Goal: Information Seeking & Learning: Learn about a topic

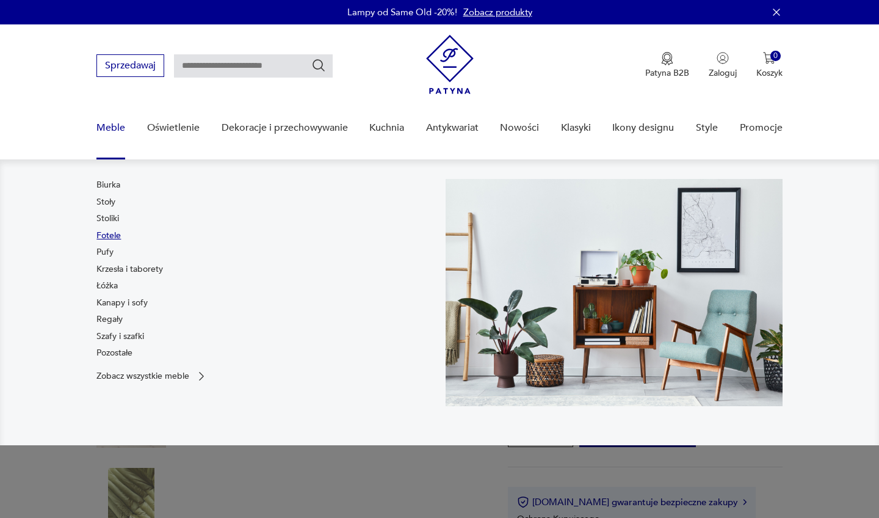
click at [112, 236] on link "Fotele" at bounding box center [108, 236] width 24 height 12
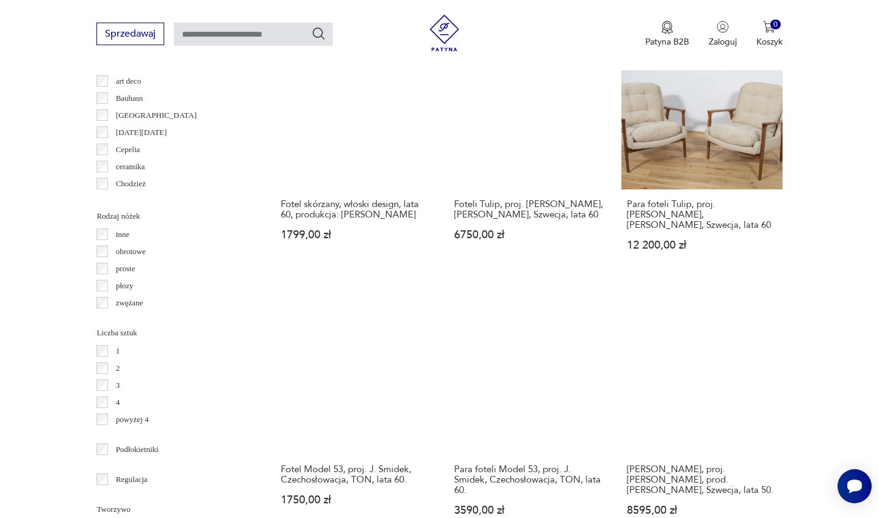
scroll to position [1329, 0]
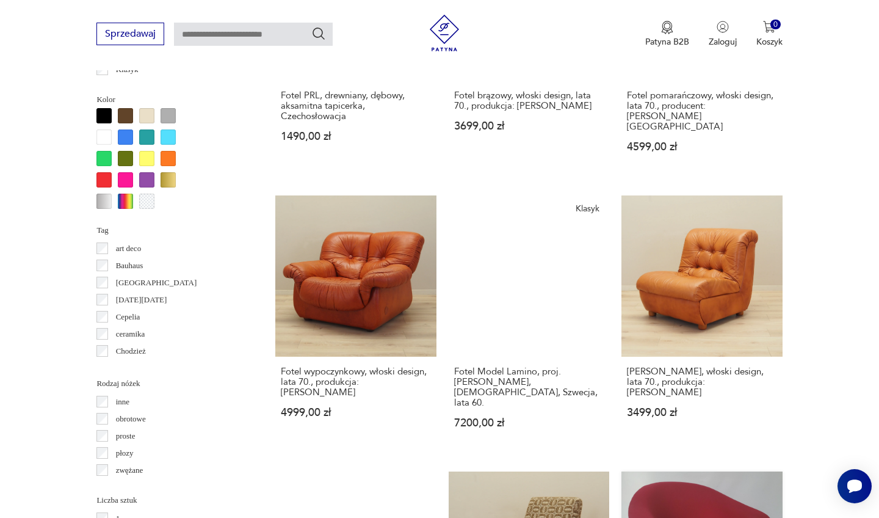
scroll to position [1184, 0]
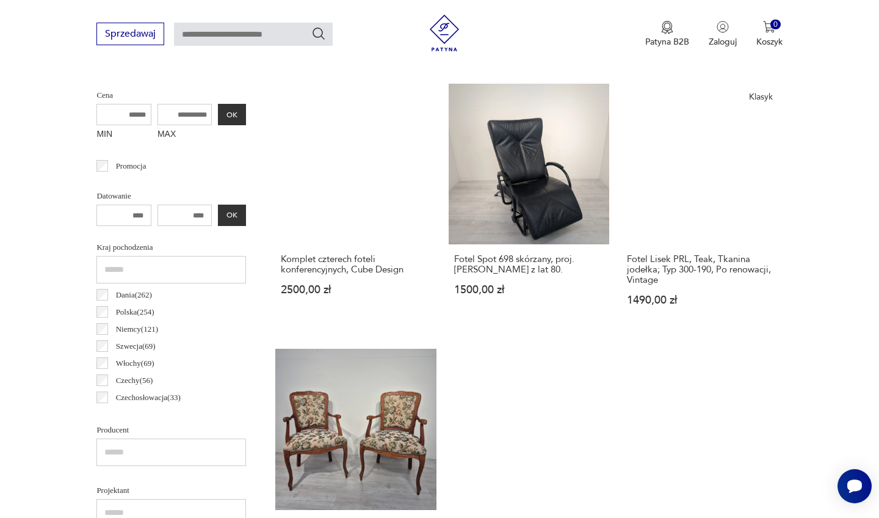
scroll to position [325, 0]
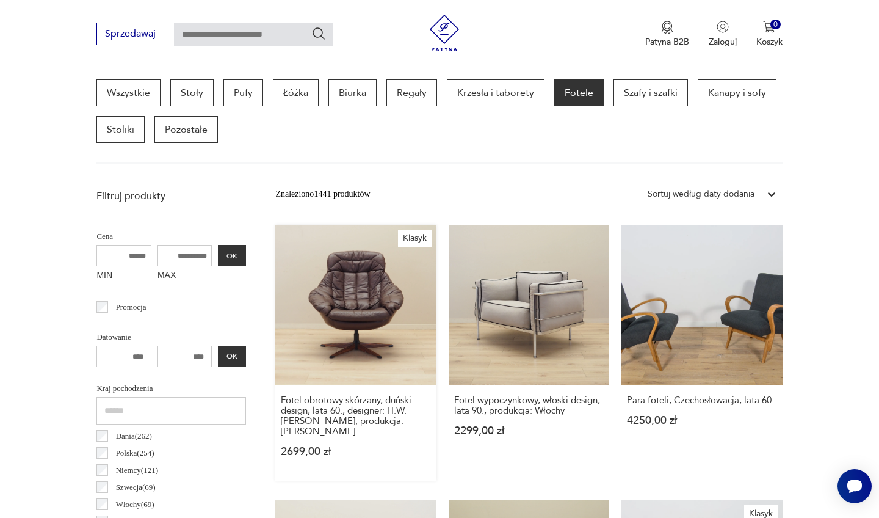
click at [313, 287] on link "Klasyk Fotel obrotowy skórzany, duński design, lata 60., designer: H.W. [PERSON…" at bounding box center [355, 353] width 161 height 256
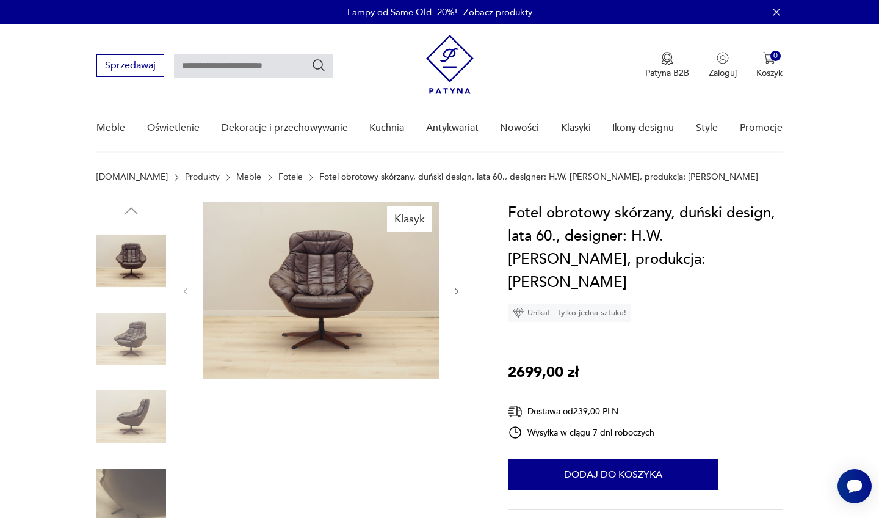
click at [133, 360] on img at bounding box center [131, 339] width 70 height 70
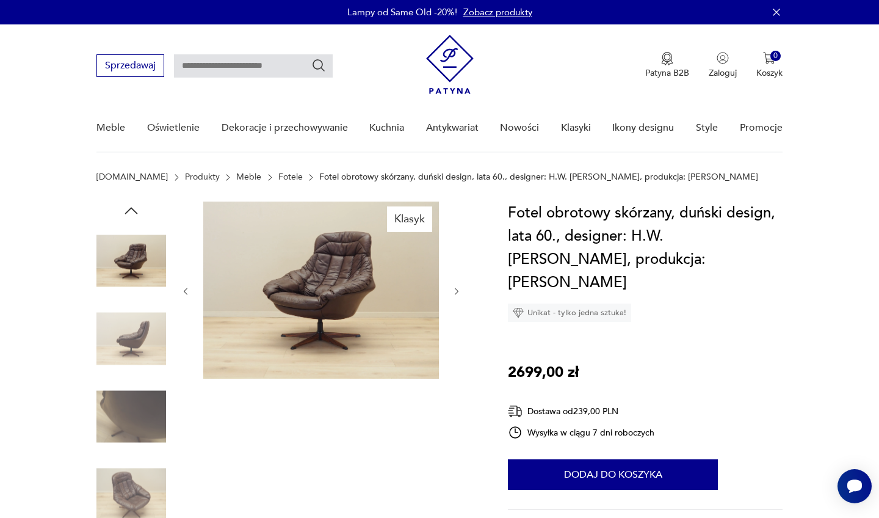
click at [125, 377] on div at bounding box center [131, 300] width 70 height 305
click at [123, 441] on img at bounding box center [131, 417] width 70 height 70
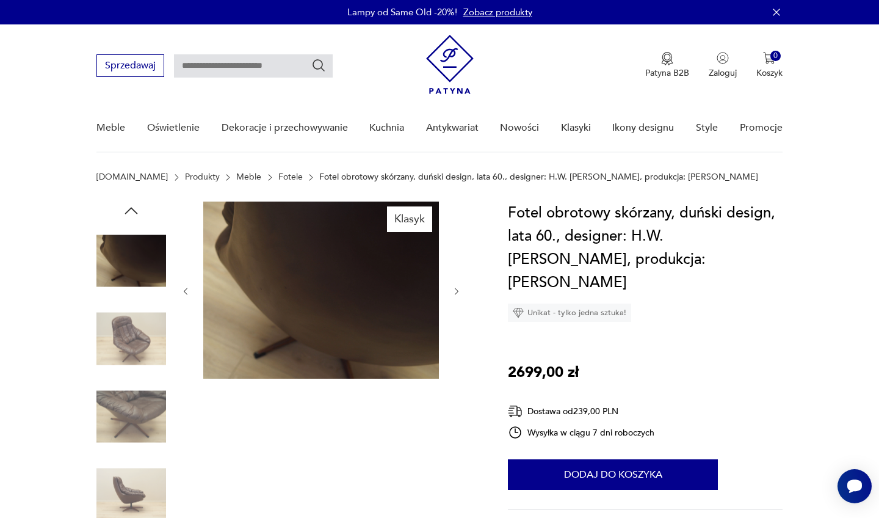
click at [131, 396] on img at bounding box center [131, 417] width 70 height 70
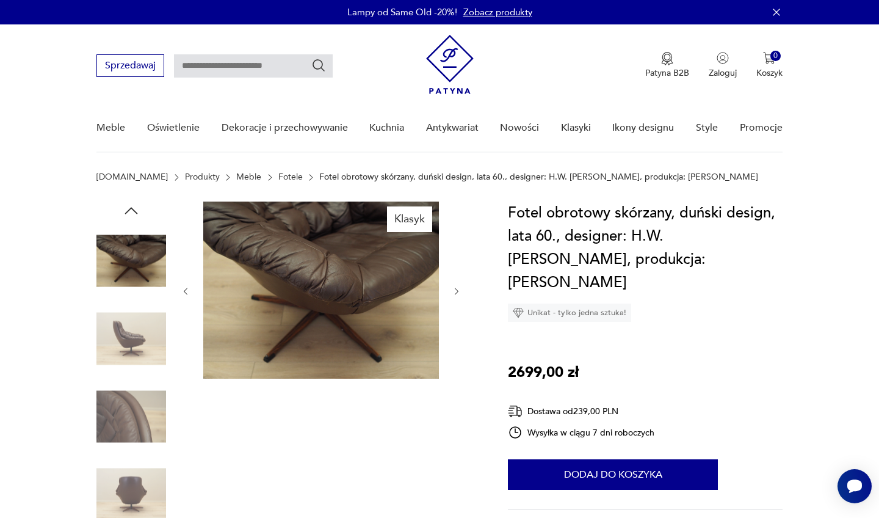
click at [126, 415] on img at bounding box center [131, 417] width 70 height 70
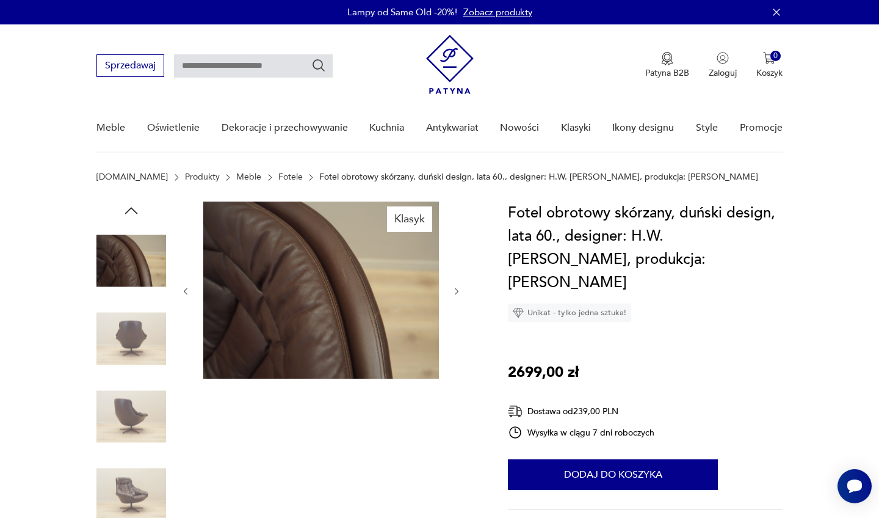
click at [129, 428] on img at bounding box center [131, 417] width 70 height 70
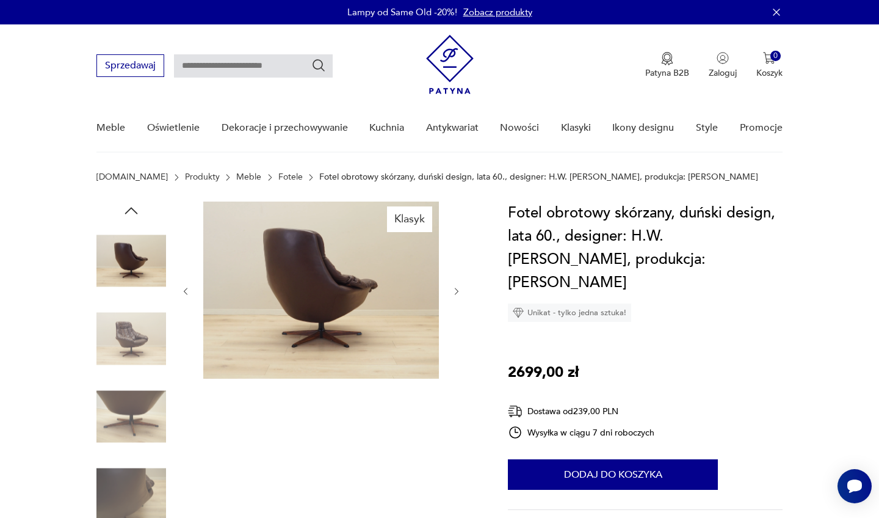
click at [125, 209] on icon "button" at bounding box center [131, 211] width 18 height 18
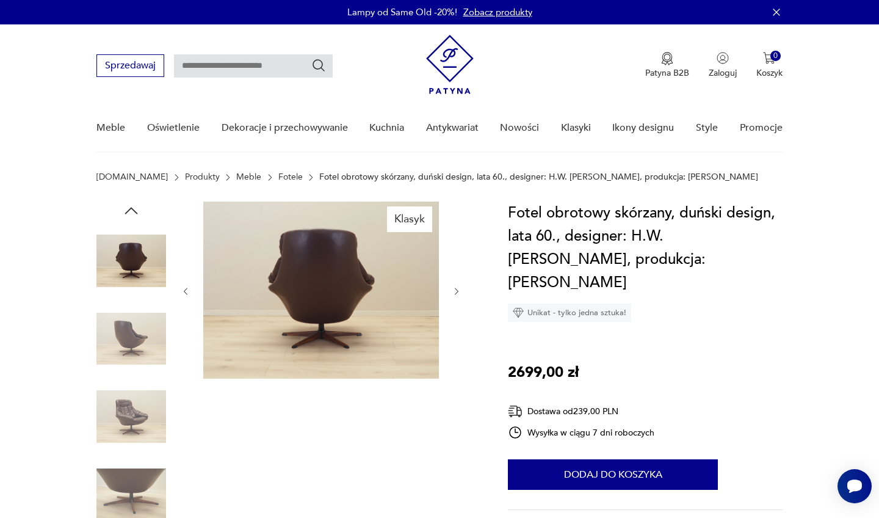
click at [130, 336] on img at bounding box center [131, 339] width 70 height 70
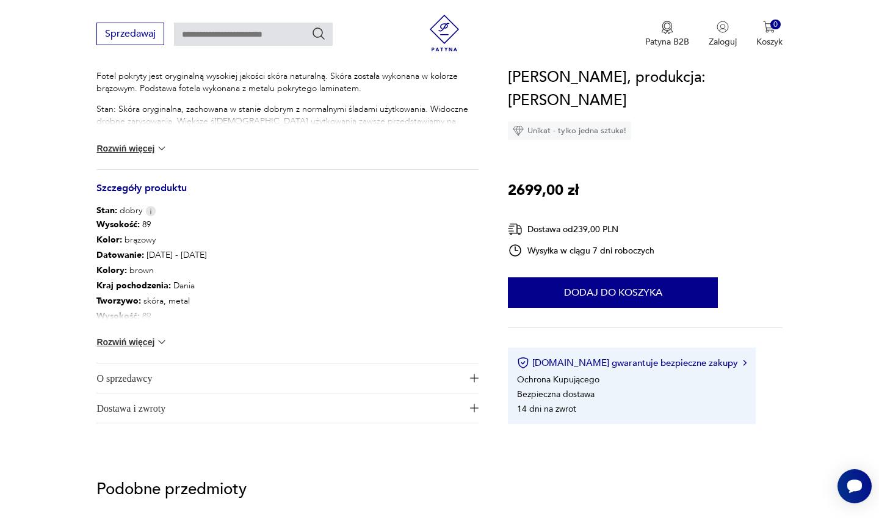
scroll to position [564, 0]
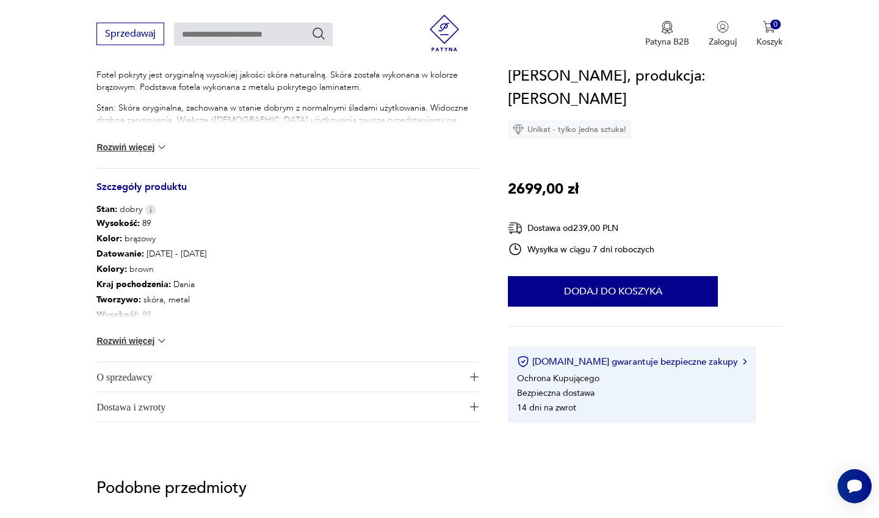
click at [203, 382] on span "O sprzedawcy" at bounding box center [278, 376] width 365 height 29
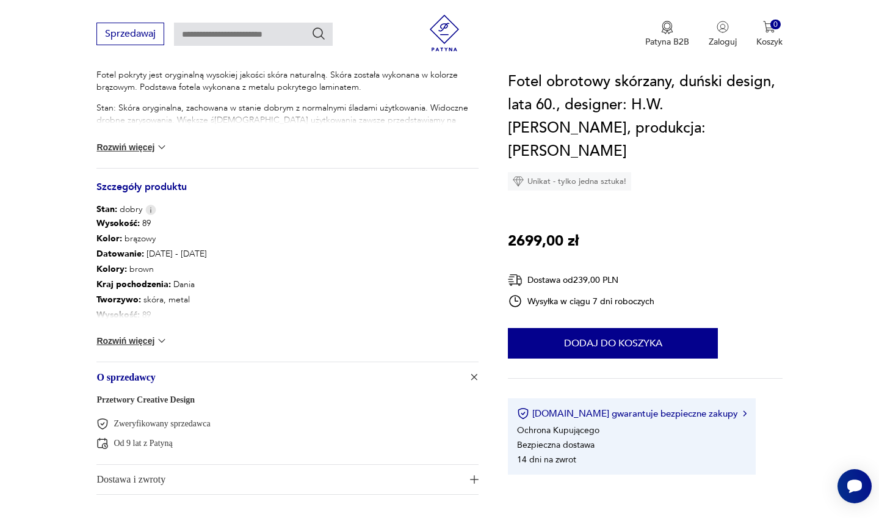
click at [203, 382] on span "O sprzedawcy" at bounding box center [278, 376] width 365 height 29
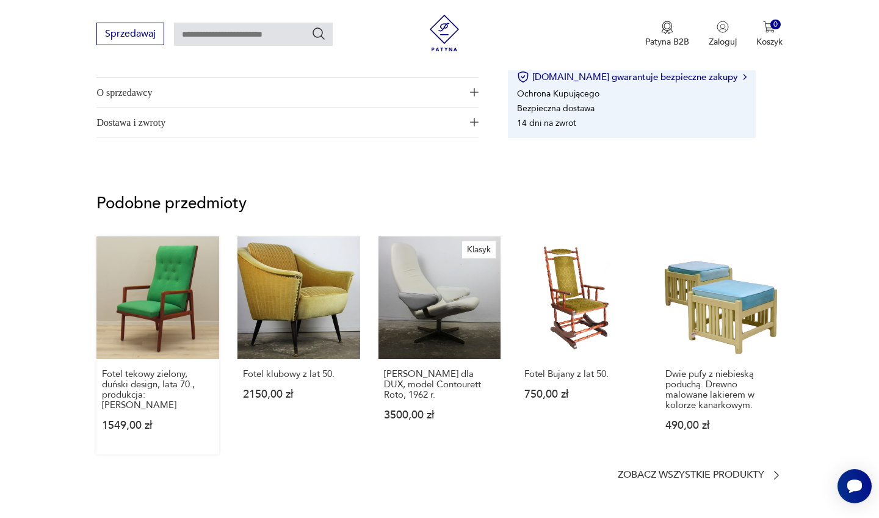
scroll to position [855, 0]
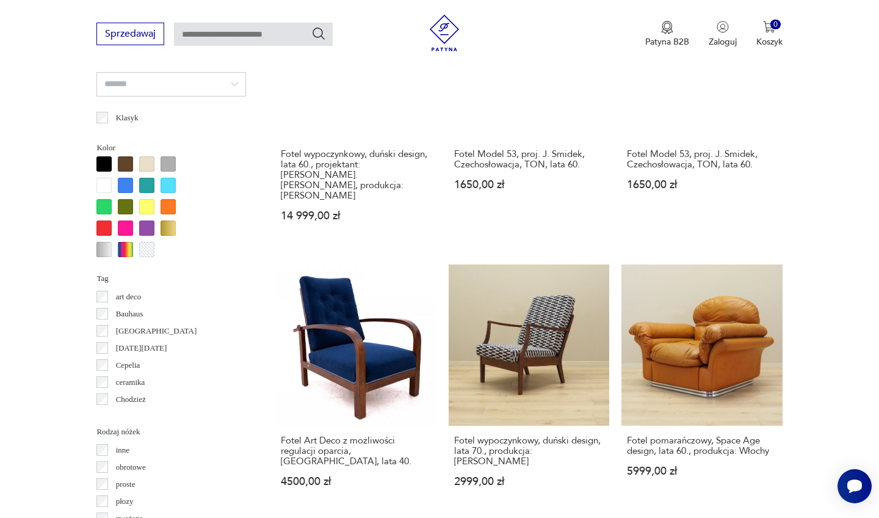
scroll to position [1113, 0]
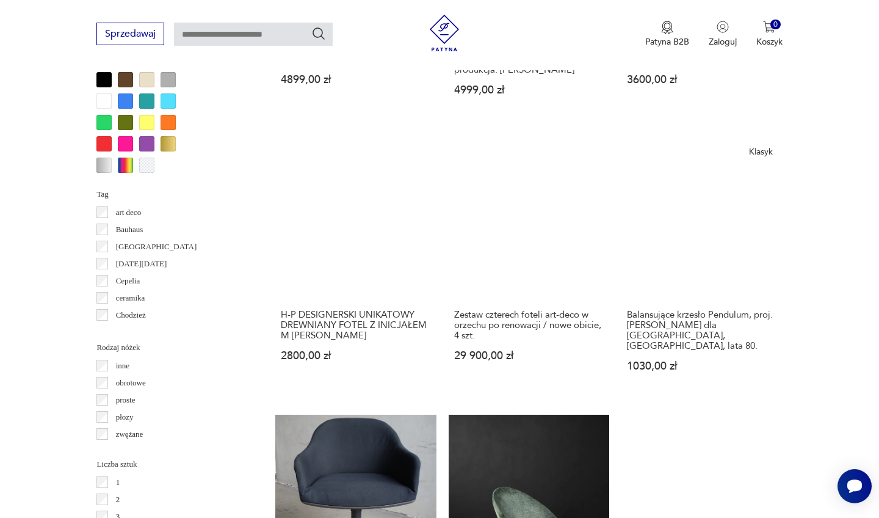
scroll to position [1247, 0]
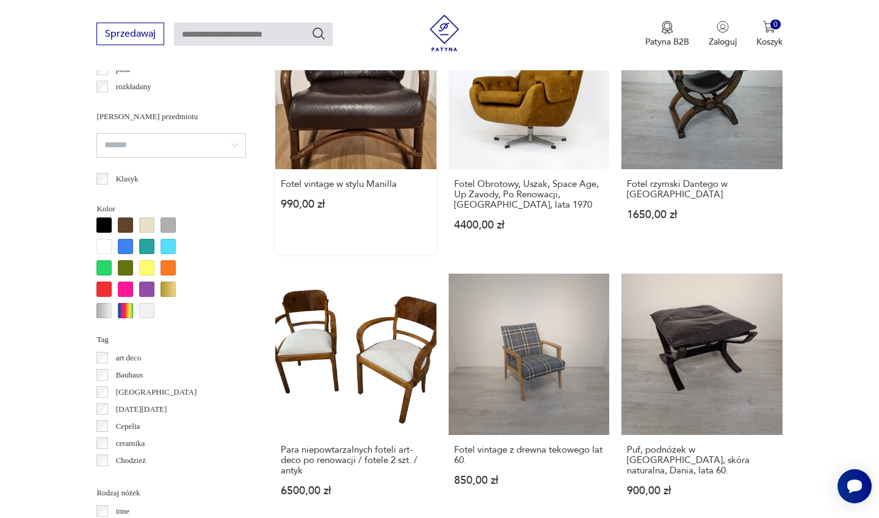
scroll to position [1057, 0]
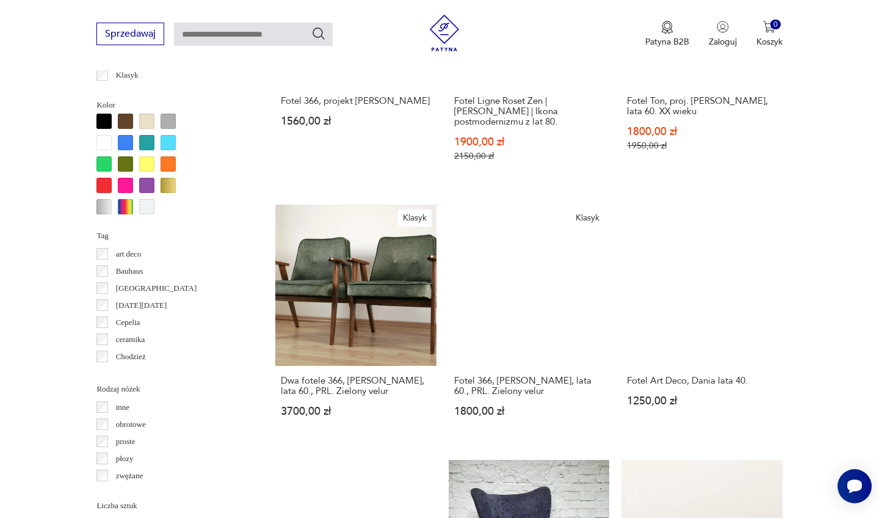
scroll to position [1163, 0]
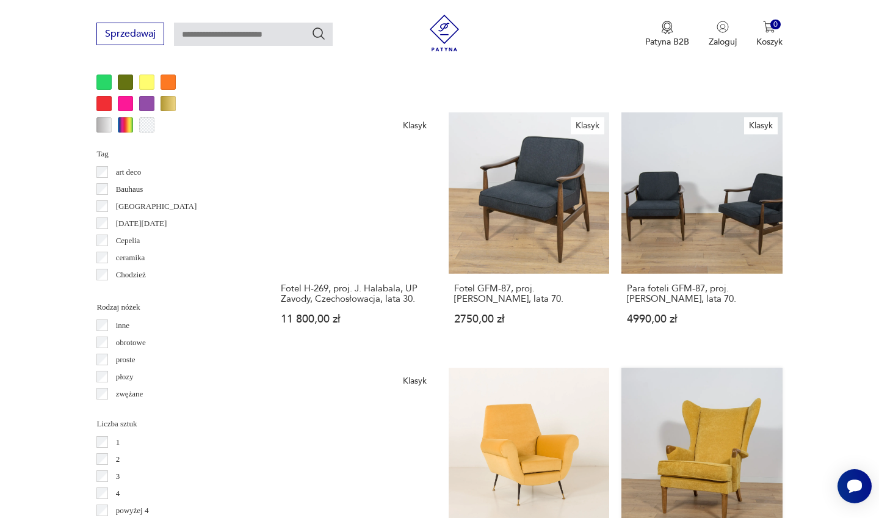
scroll to position [1235, 0]
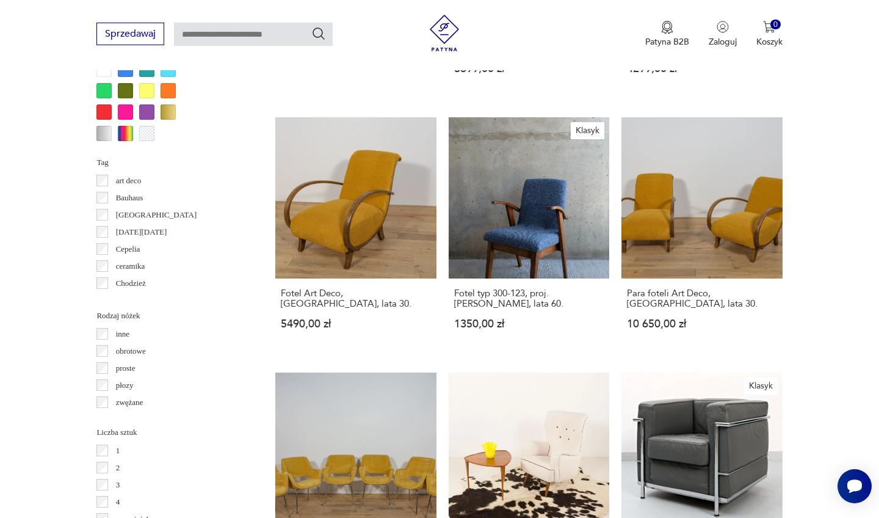
scroll to position [1233, 0]
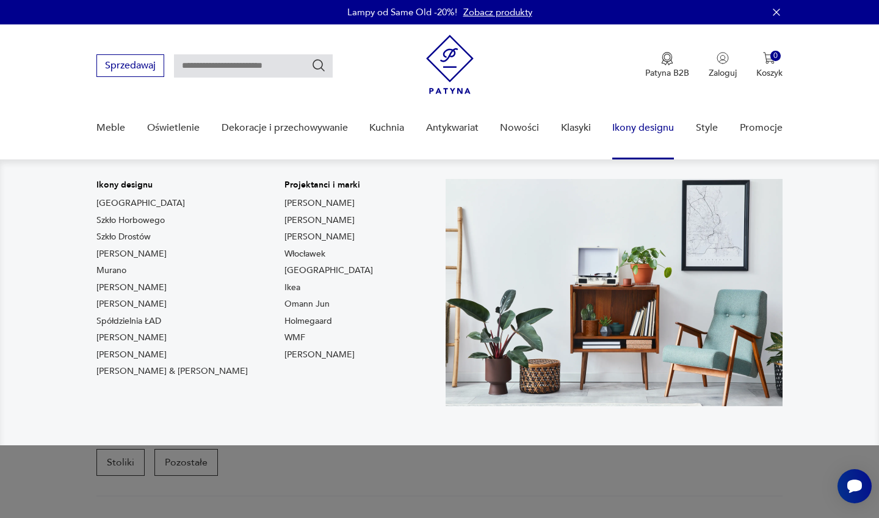
click at [633, 131] on link "Ikony designu" at bounding box center [643, 127] width 62 height 47
click at [145, 220] on link "Szkło Horbowego" at bounding box center [130, 220] width 68 height 12
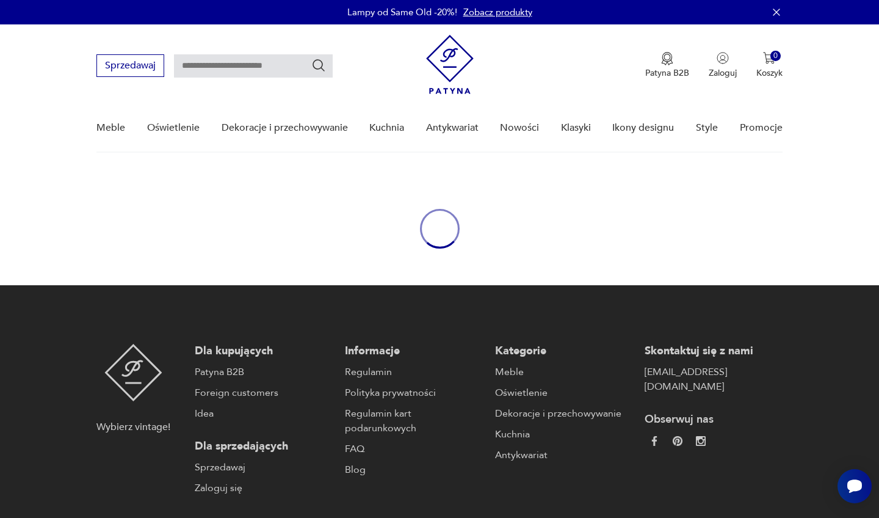
type input "*******"
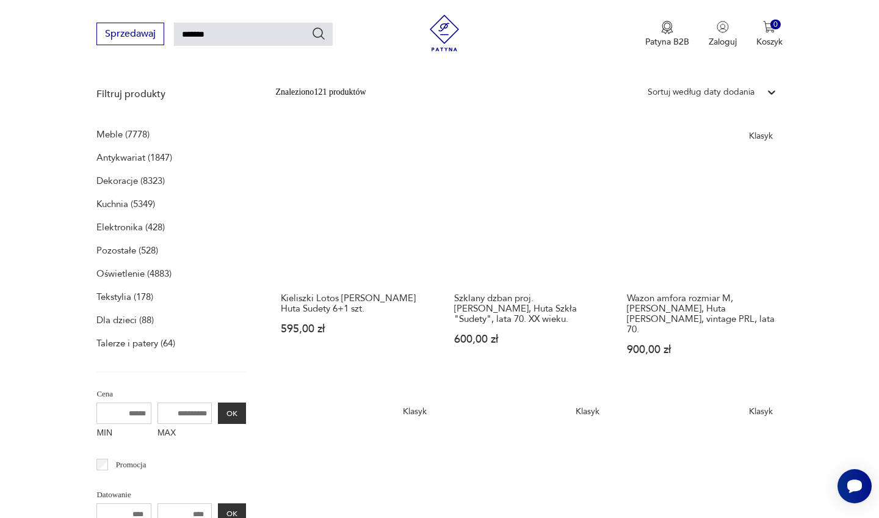
scroll to position [2, 0]
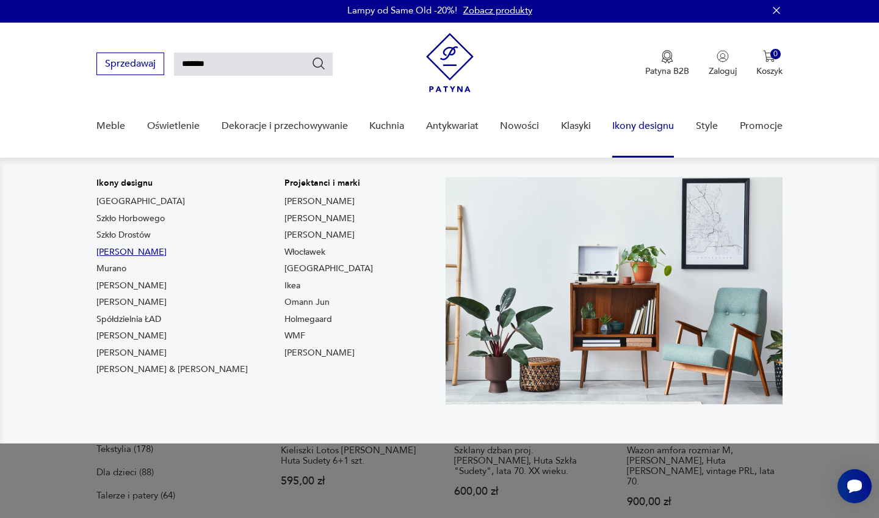
click at [156, 249] on link "[PERSON_NAME]" at bounding box center [131, 252] width 70 height 12
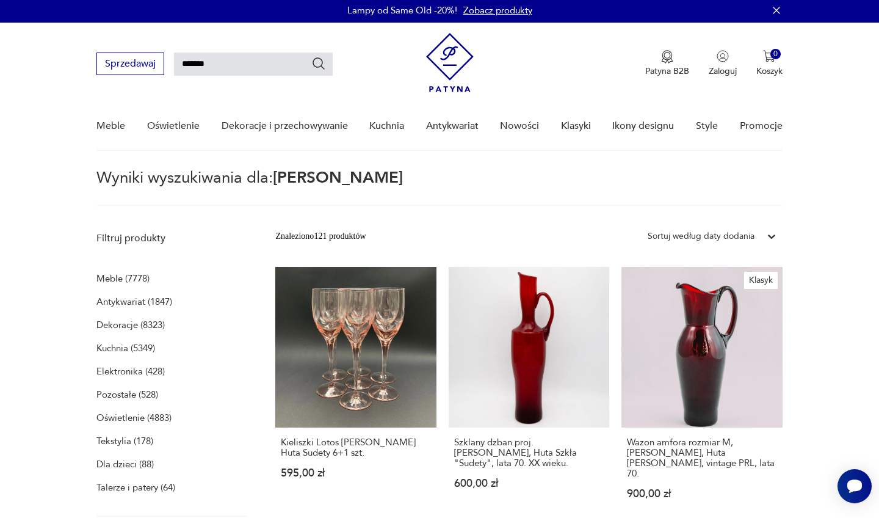
type input "*******"
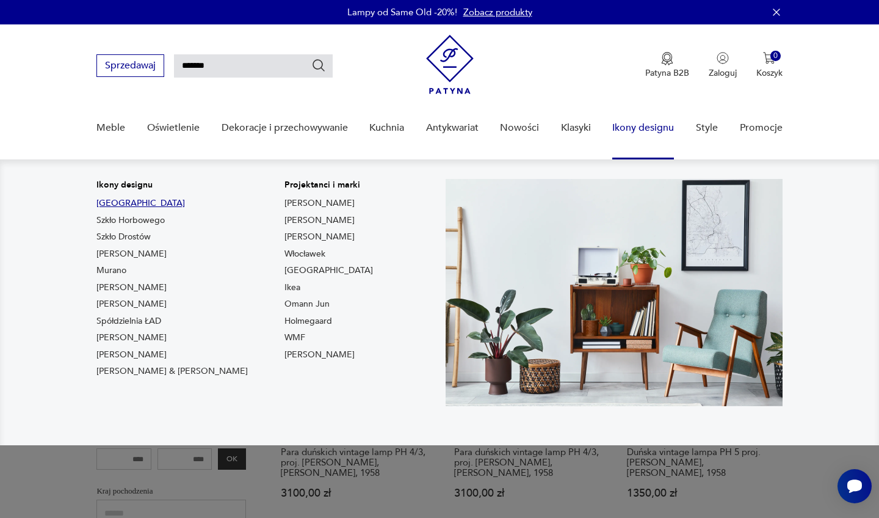
click at [110, 203] on link "[GEOGRAPHIC_DATA]" at bounding box center [140, 203] width 89 height 12
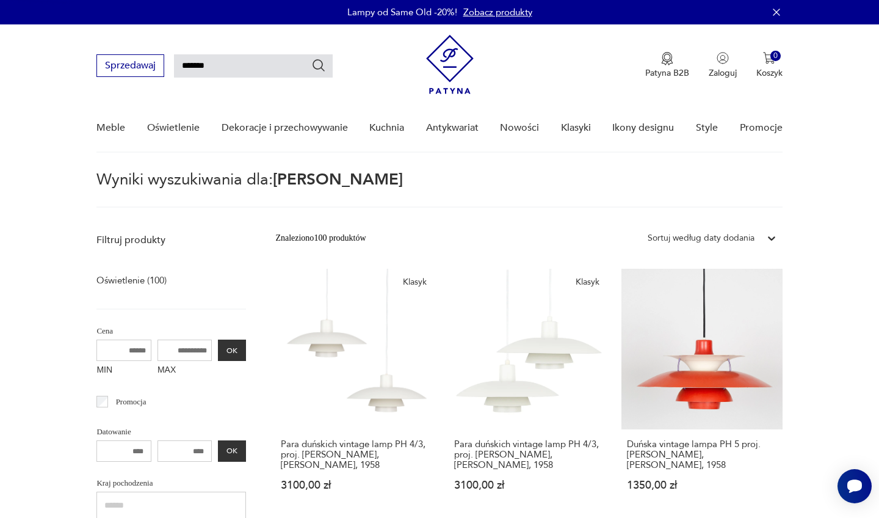
type input "****"
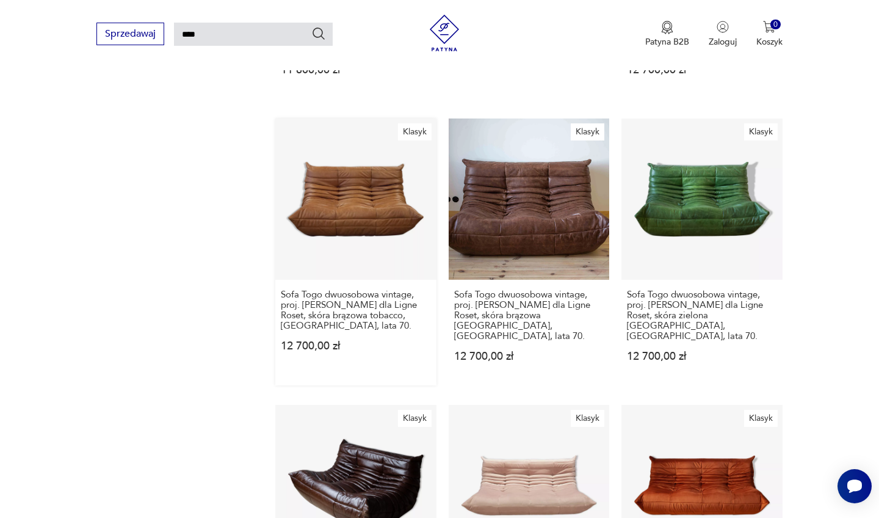
scroll to position [971, 0]
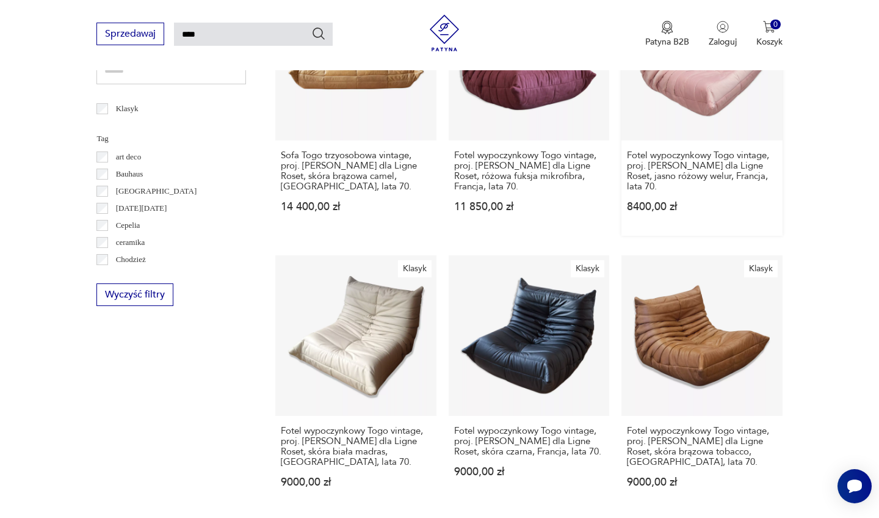
scroll to position [574, 0]
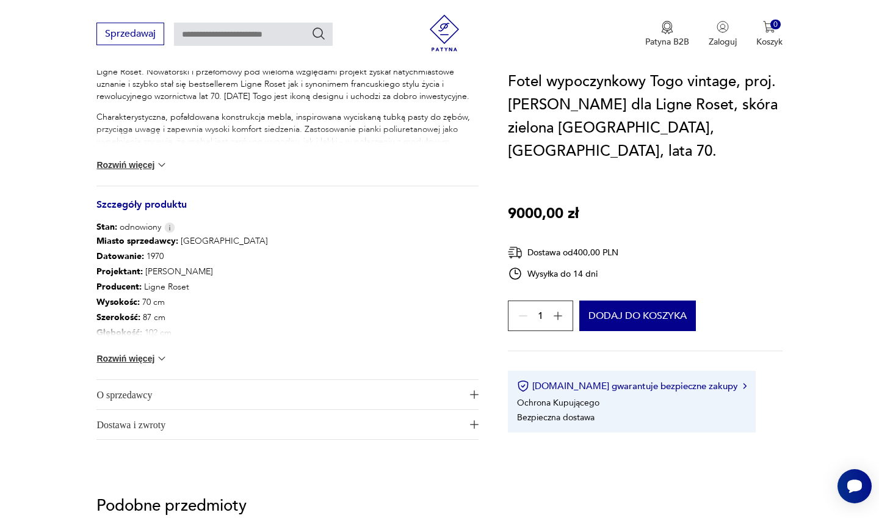
scroll to position [557, 0]
click at [158, 384] on span "O sprzedawcy" at bounding box center [278, 393] width 365 height 29
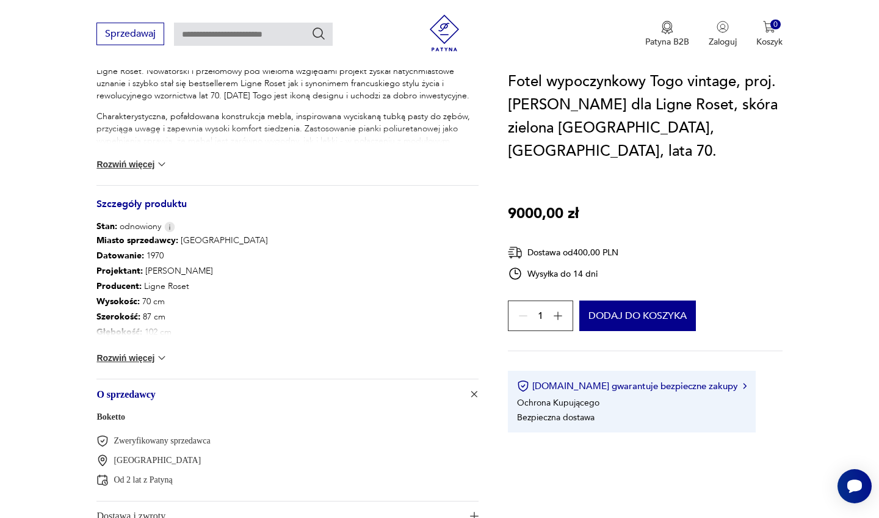
click at [158, 384] on span "O sprzedawcy" at bounding box center [278, 393] width 365 height 29
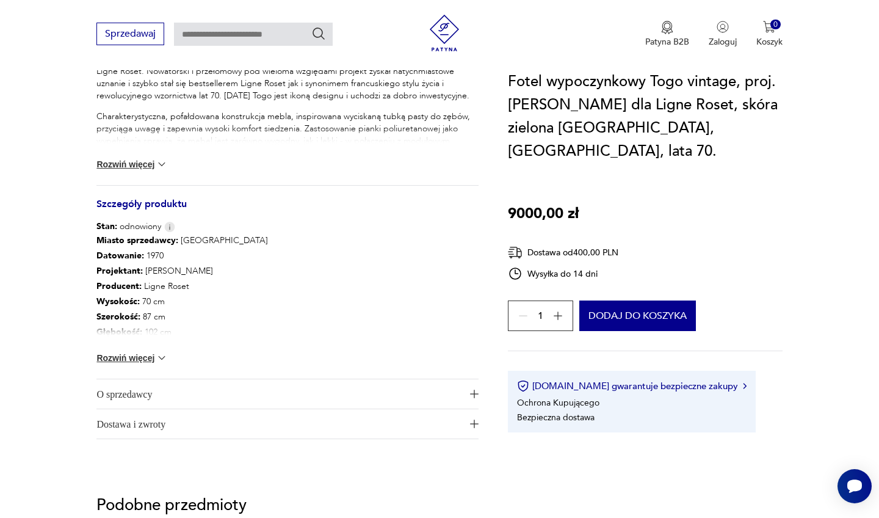
click at [165, 425] on span "Dostawa i zwroty" at bounding box center [278, 423] width 365 height 29
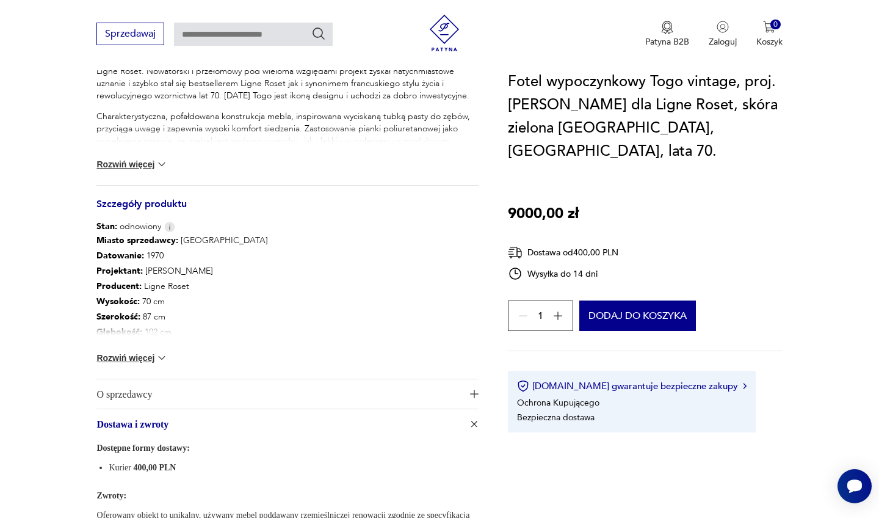
click at [164, 418] on span "Dostawa i zwroty" at bounding box center [278, 423] width 365 height 29
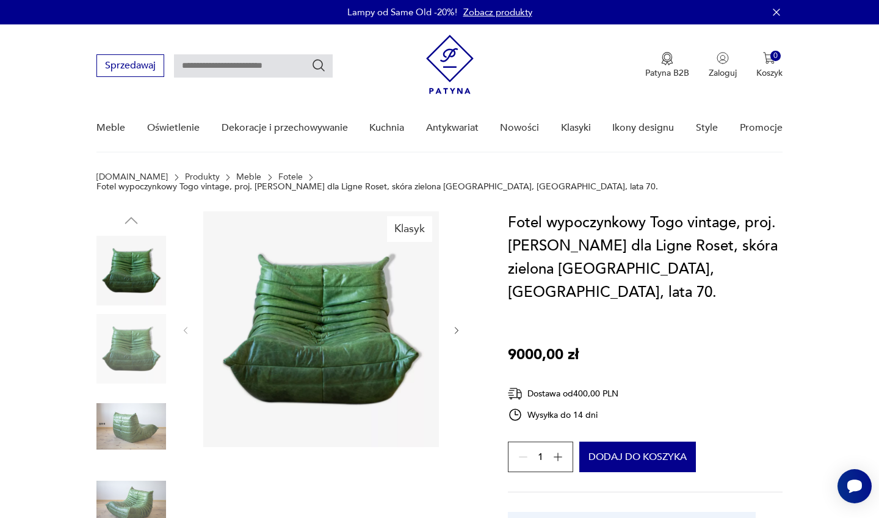
scroll to position [0, 0]
click at [115, 320] on img at bounding box center [131, 349] width 70 height 70
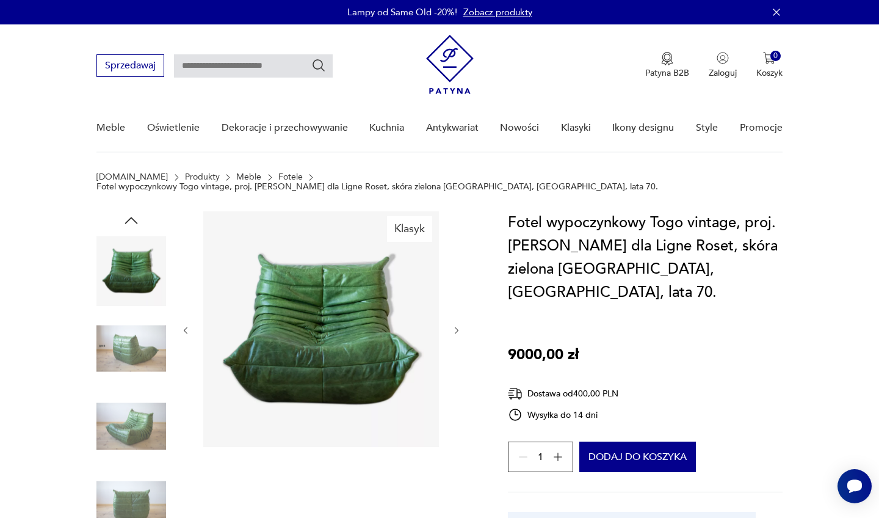
click at [124, 377] on div at bounding box center [131, 310] width 70 height 305
click at [129, 424] on img at bounding box center [131, 426] width 70 height 70
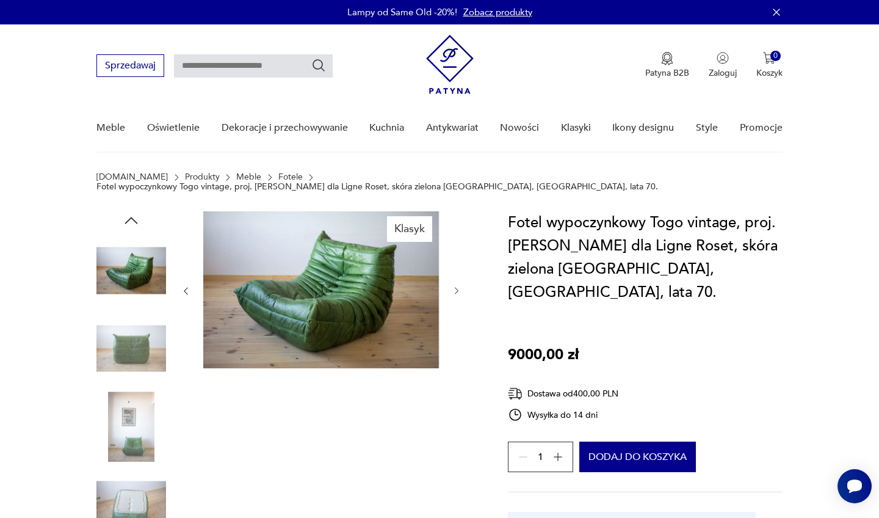
click at [133, 449] on img at bounding box center [131, 426] width 70 height 70
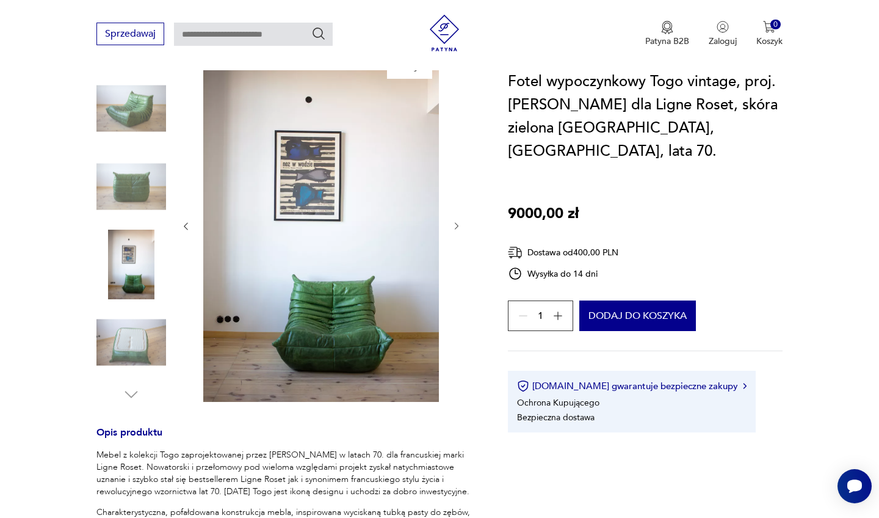
scroll to position [165, 0]
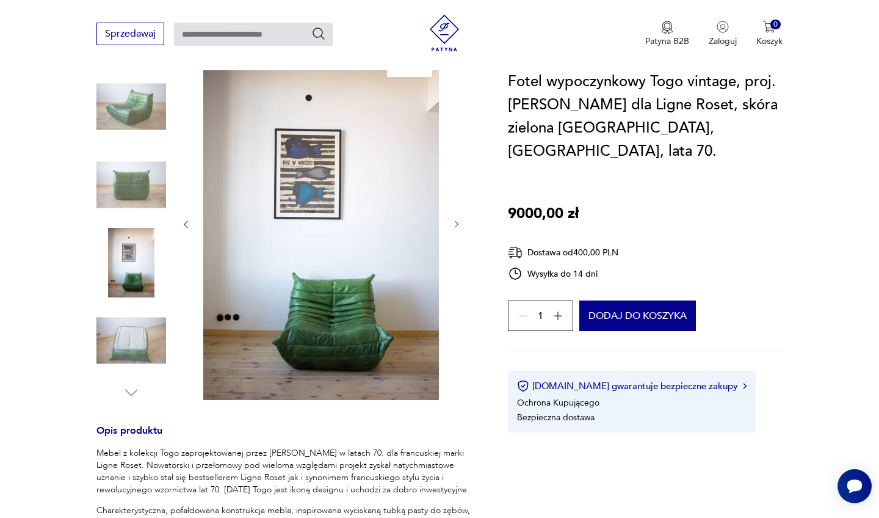
click at [131, 341] on img at bounding box center [131, 340] width 70 height 70
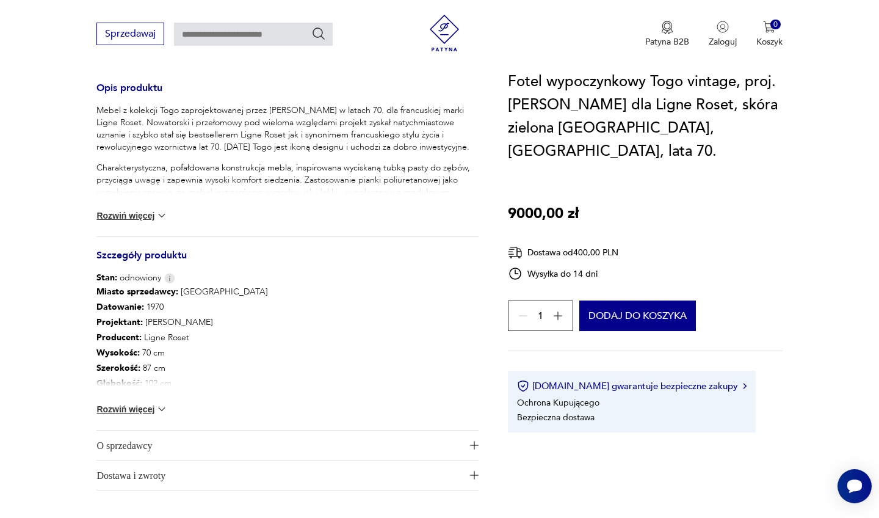
scroll to position [519, 0]
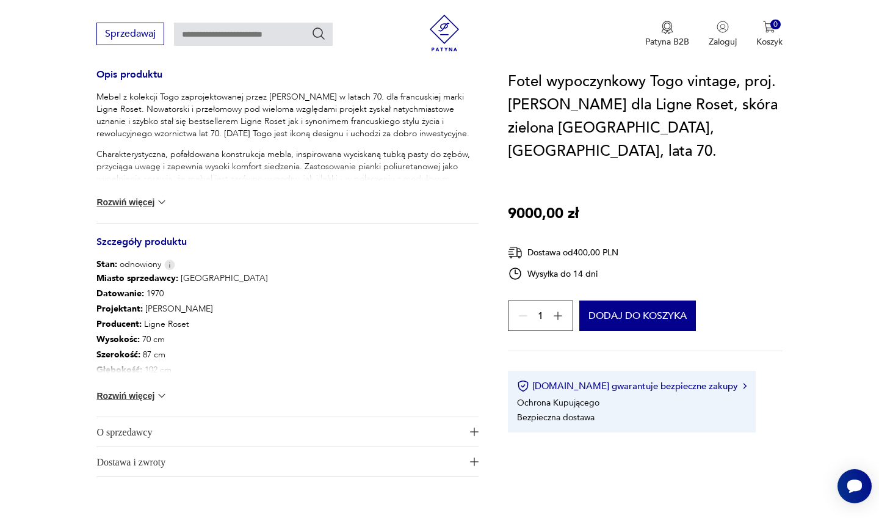
click at [143, 196] on button "Rozwiń więcej" at bounding box center [131, 202] width 71 height 12
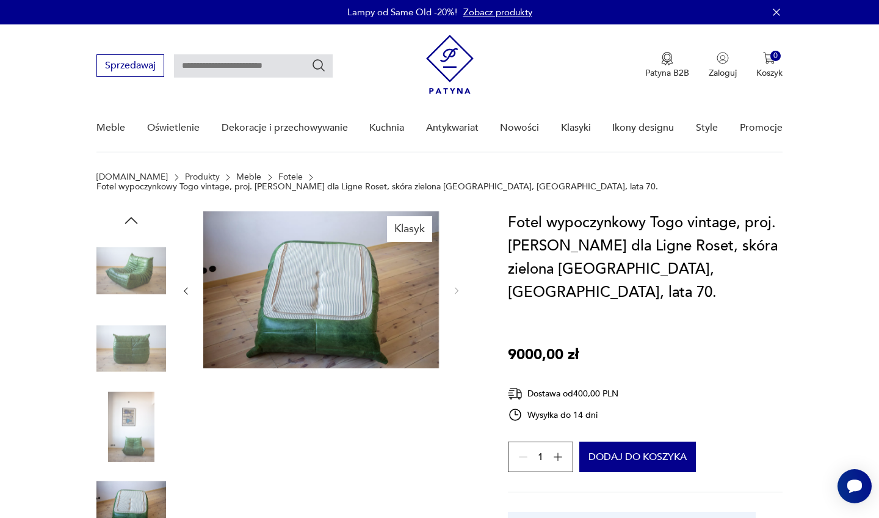
scroll to position [0, 0]
click at [147, 261] on img at bounding box center [131, 271] width 70 height 70
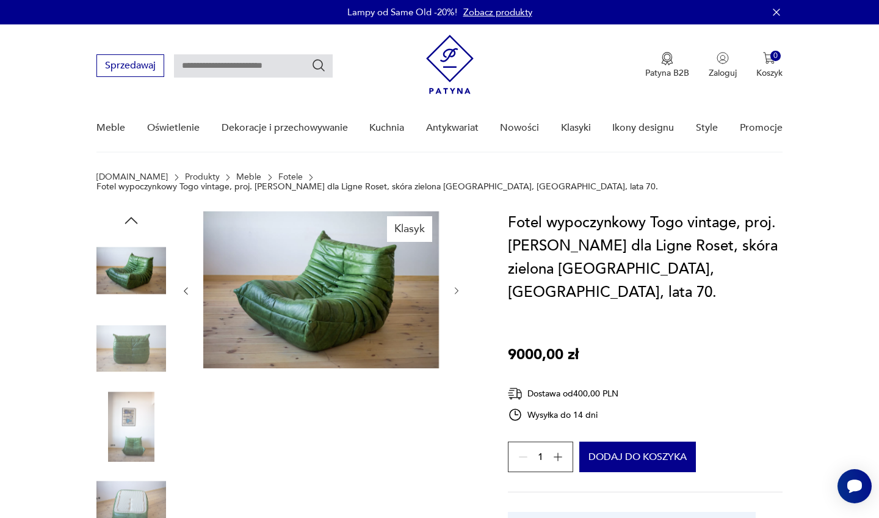
click at [137, 328] on img at bounding box center [131, 349] width 70 height 70
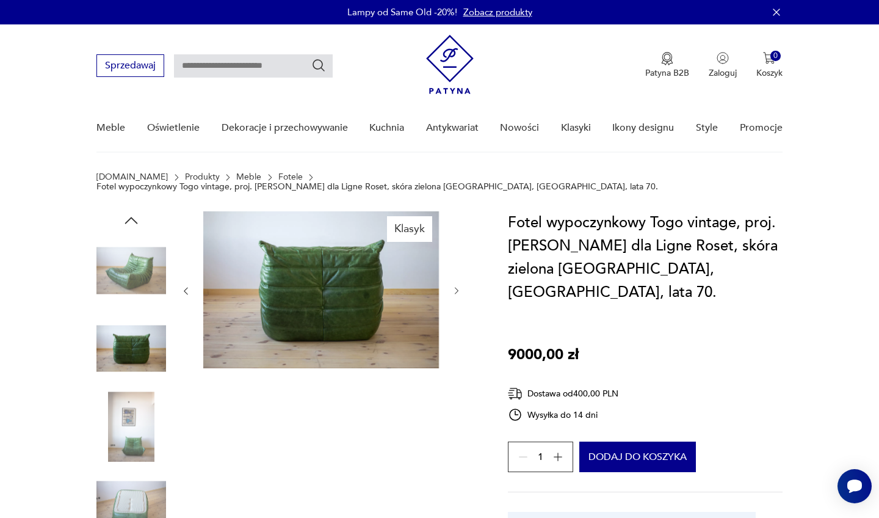
click at [123, 409] on img at bounding box center [131, 426] width 70 height 70
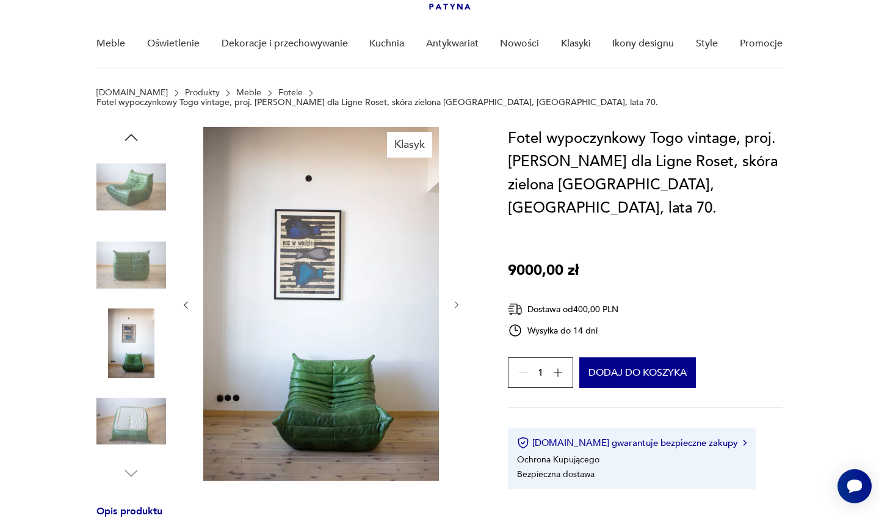
scroll to position [86, 0]
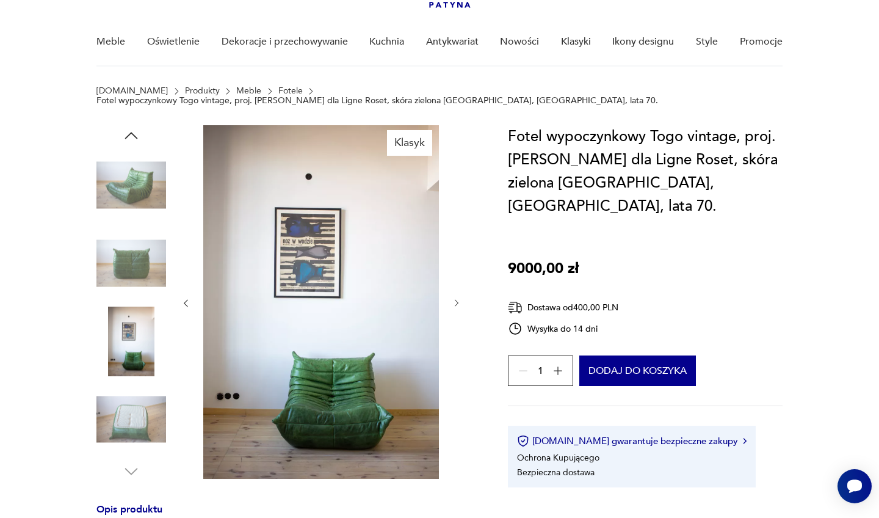
click at [113, 406] on img at bounding box center [131, 419] width 70 height 70
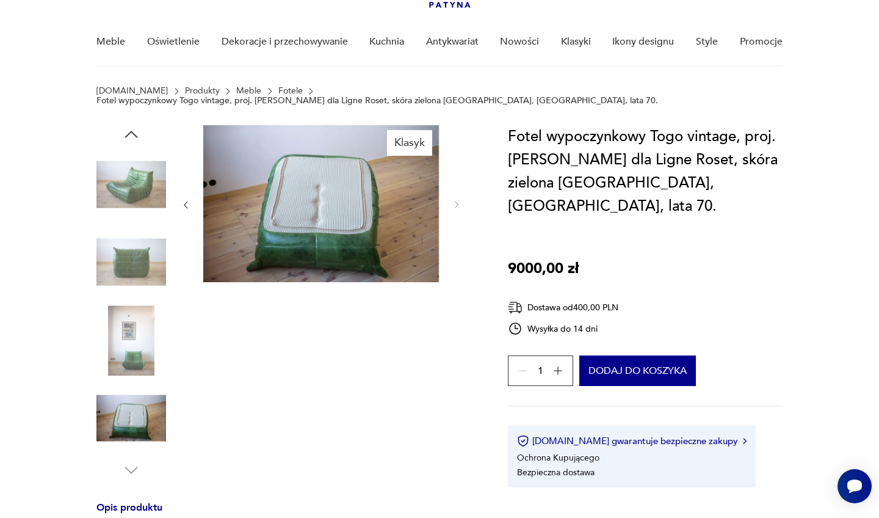
click at [123, 329] on img at bounding box center [131, 340] width 70 height 70
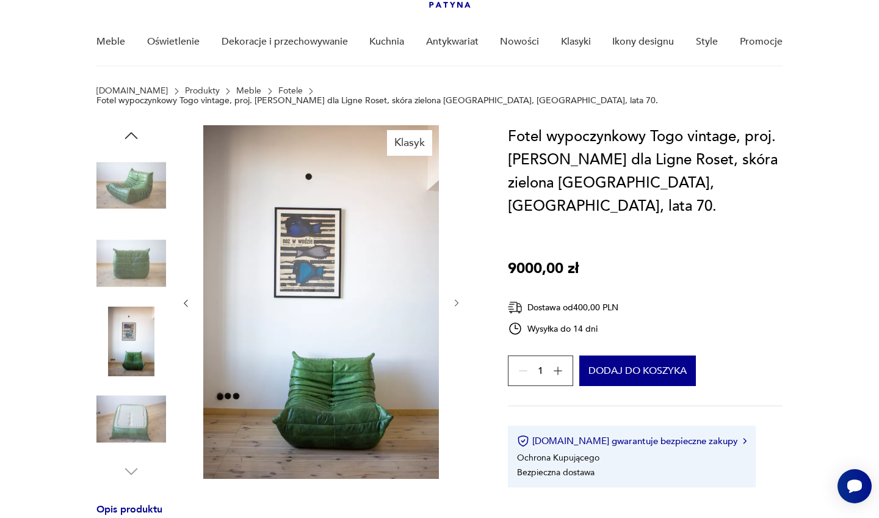
type input "****"
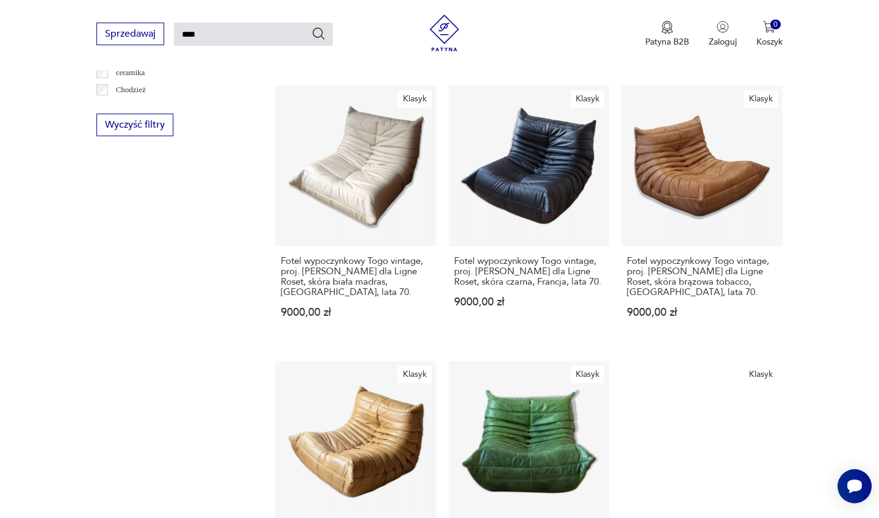
scroll to position [736, 0]
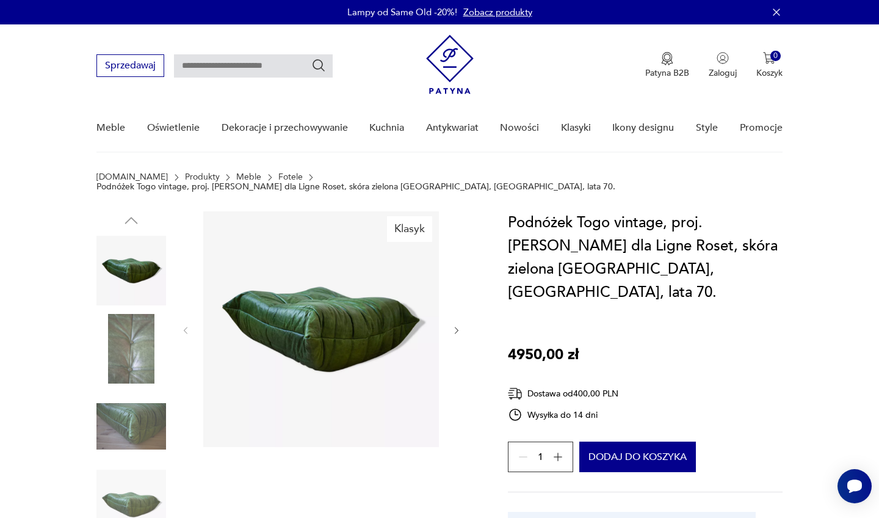
click at [133, 335] on img at bounding box center [131, 349] width 70 height 70
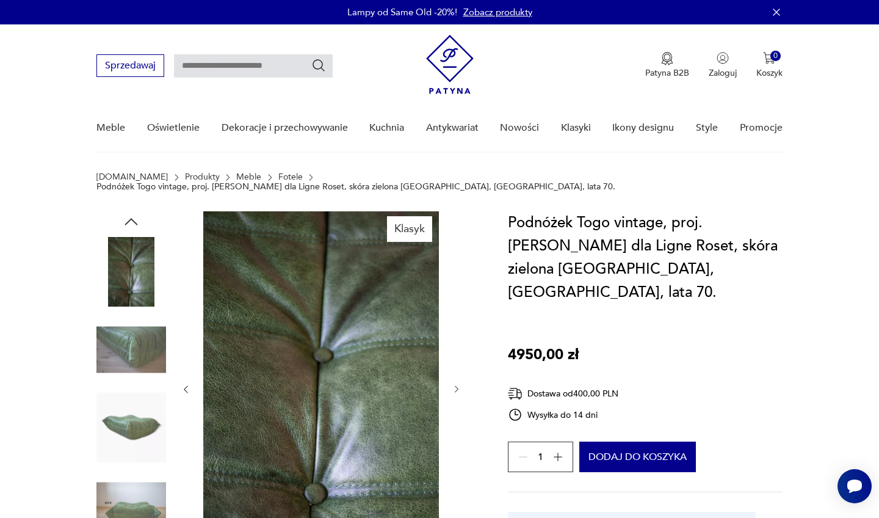
click at [131, 364] on img at bounding box center [131, 349] width 70 height 70
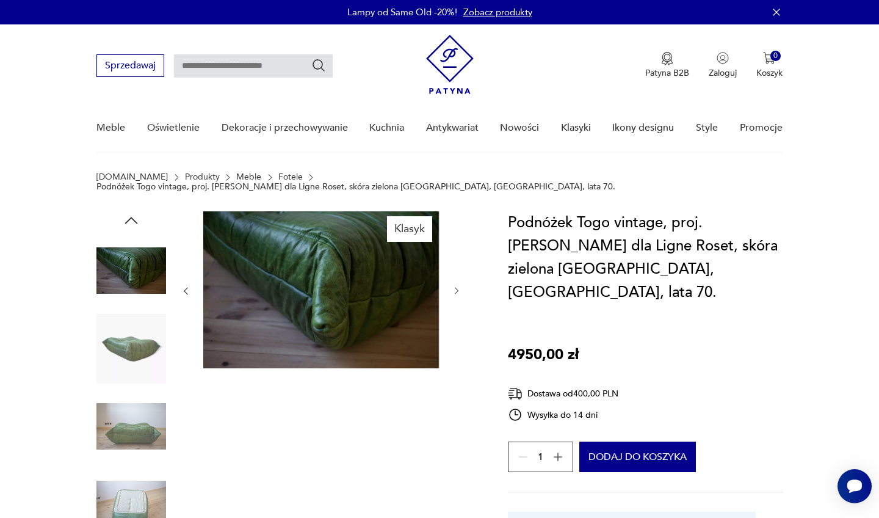
click at [127, 403] on img at bounding box center [131, 426] width 70 height 70
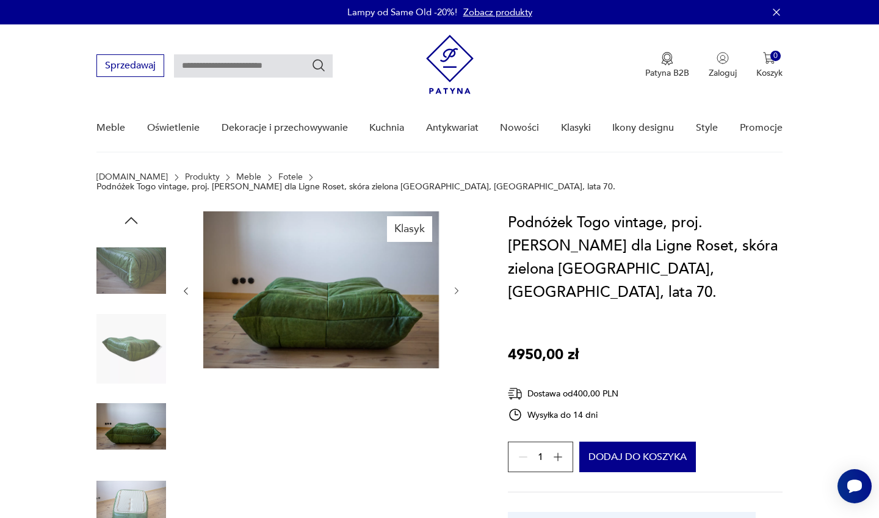
click at [125, 470] on img at bounding box center [131, 505] width 70 height 70
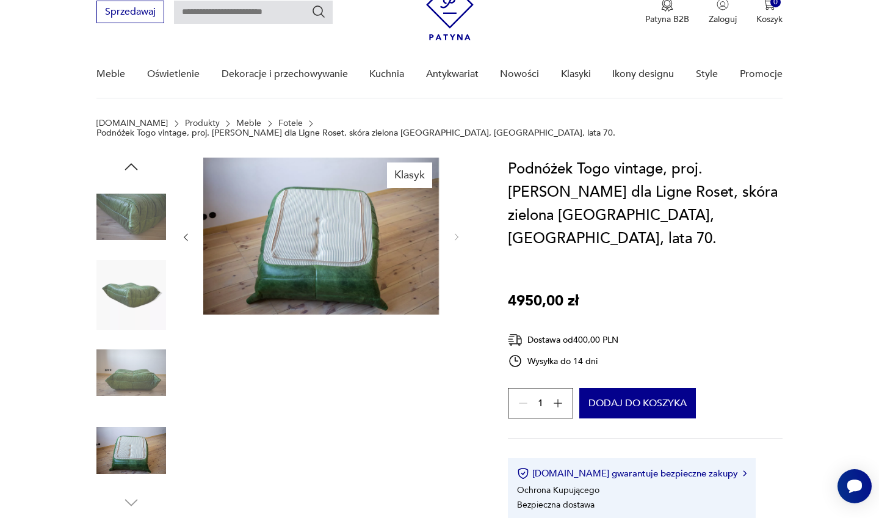
scroll to position [54, 0]
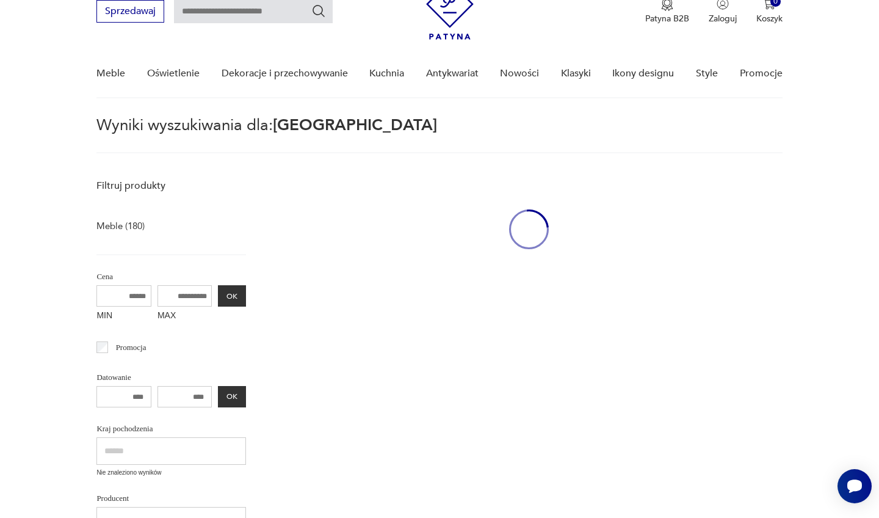
type input "****"
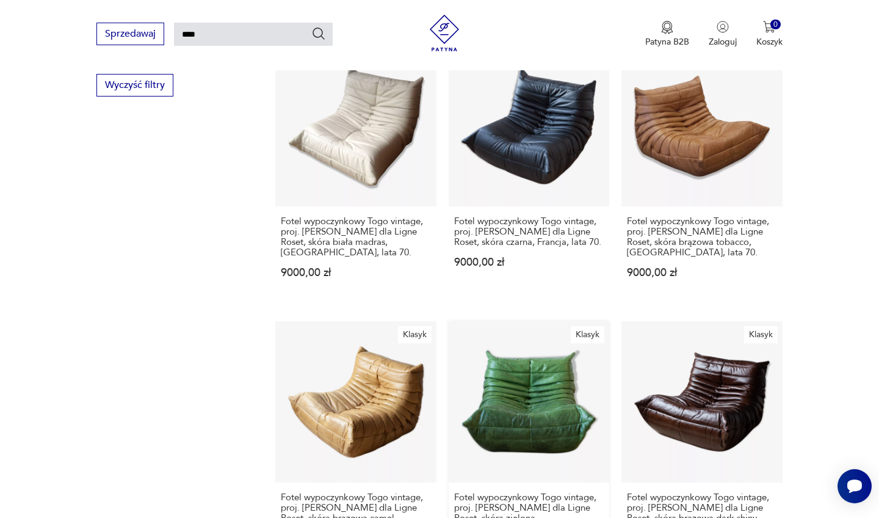
scroll to position [807, 0]
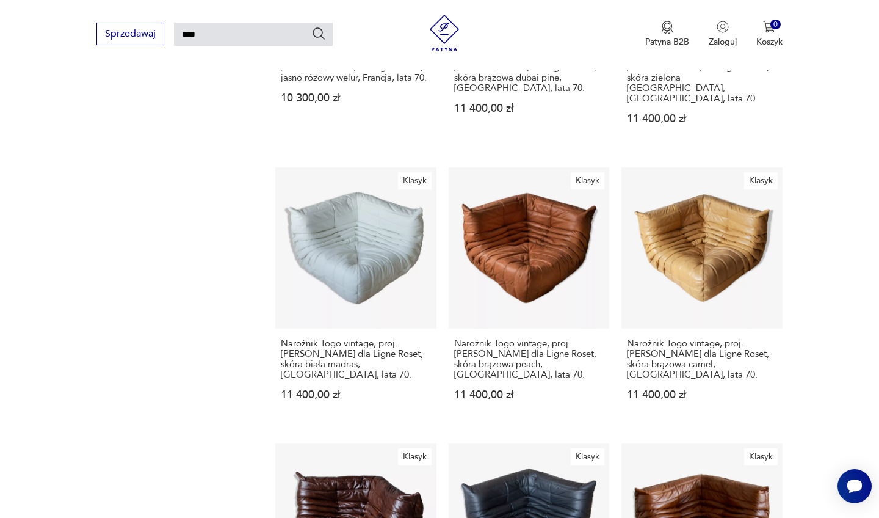
scroll to position [978, 0]
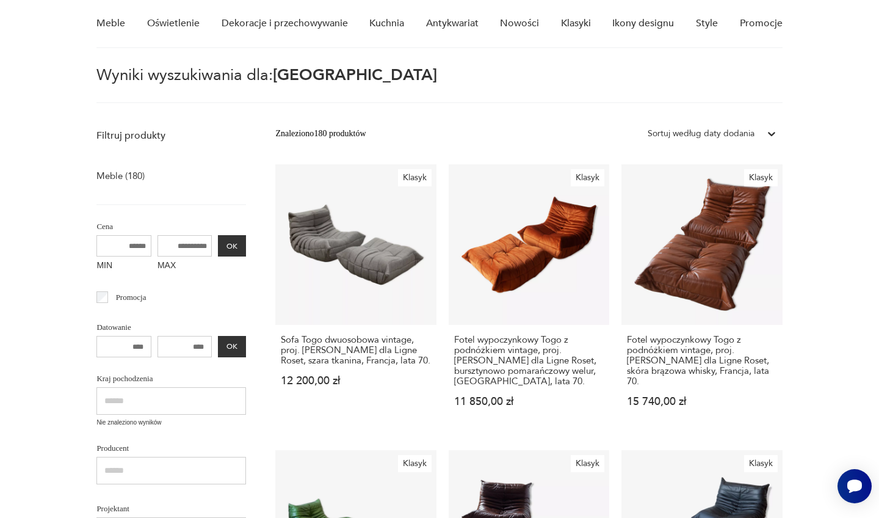
scroll to position [106, 0]
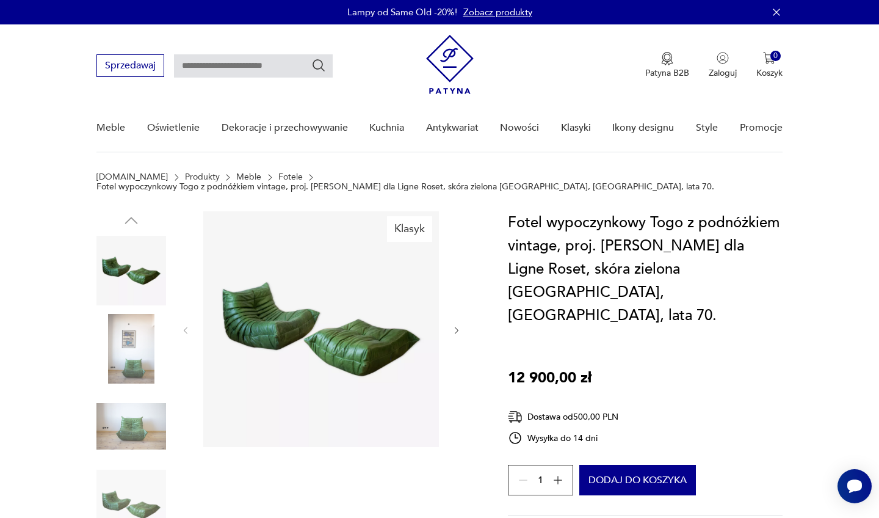
click at [122, 346] on img at bounding box center [131, 349] width 70 height 70
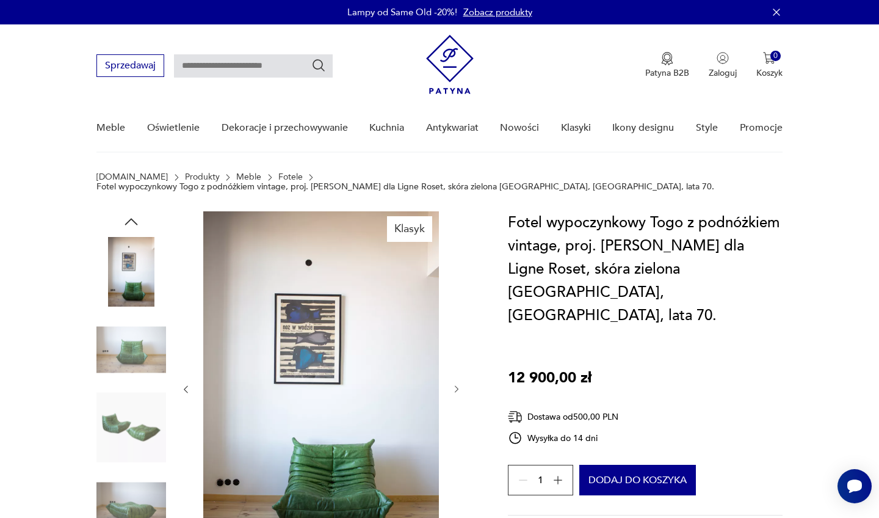
click at [126, 358] on img at bounding box center [131, 349] width 70 height 70
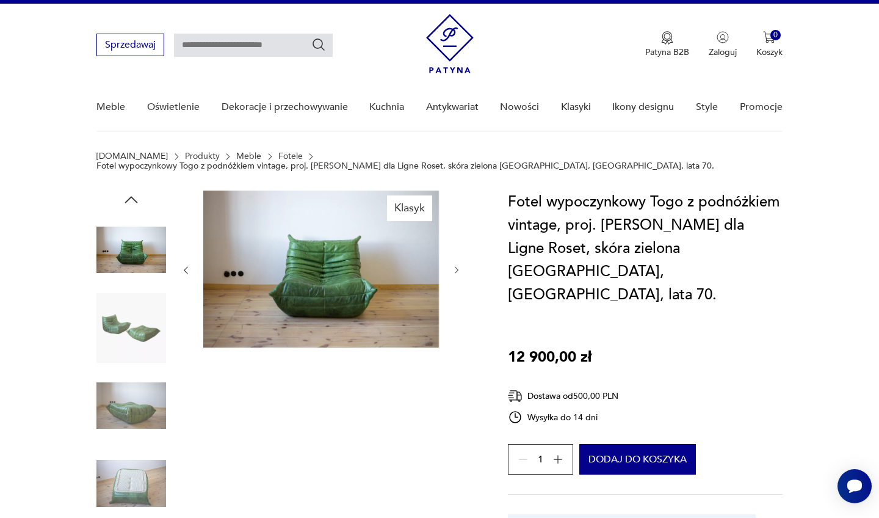
scroll to position [28, 0]
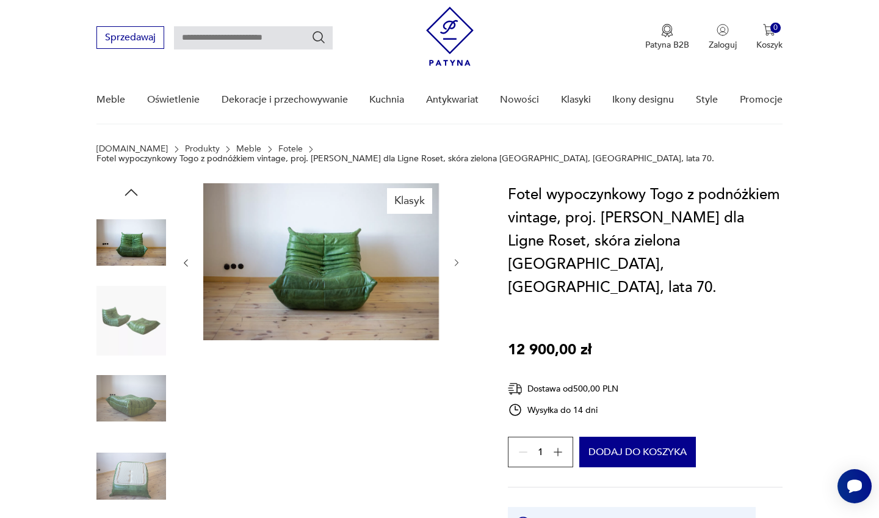
click at [125, 390] on img at bounding box center [131, 398] width 70 height 70
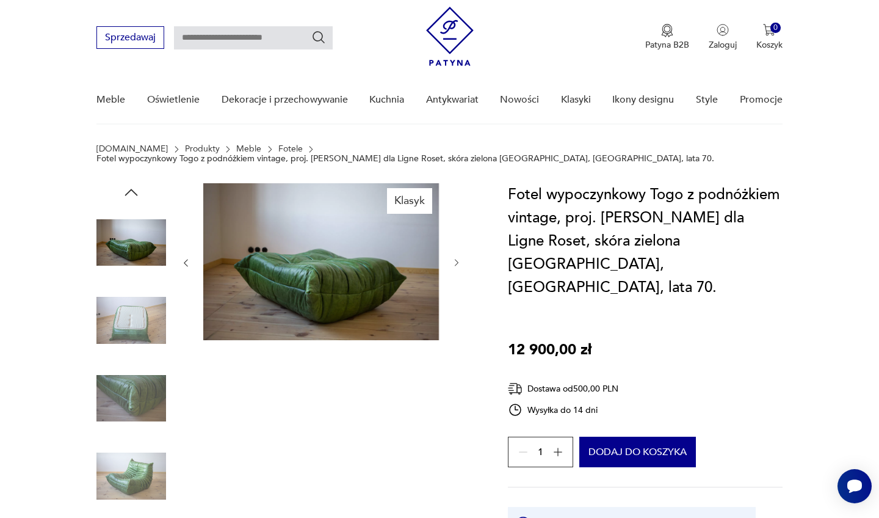
click at [125, 391] on img at bounding box center [131, 398] width 70 height 70
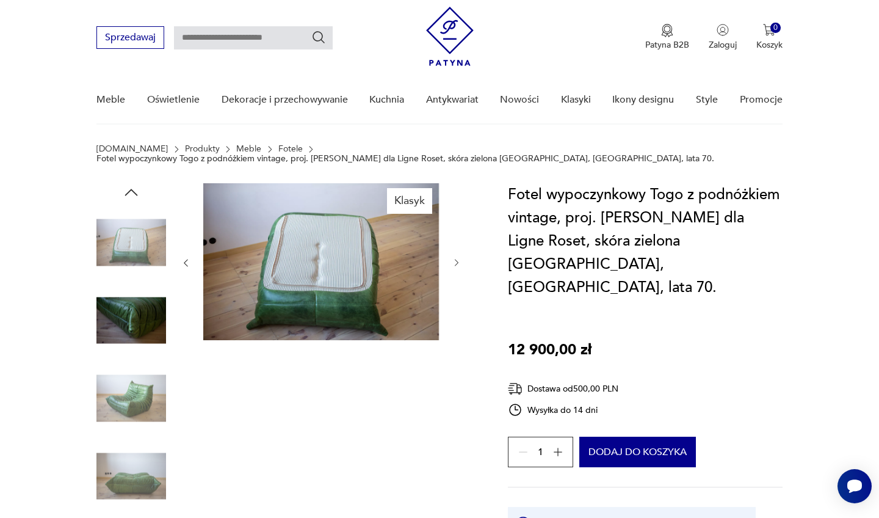
click at [128, 441] on img at bounding box center [131, 476] width 70 height 70
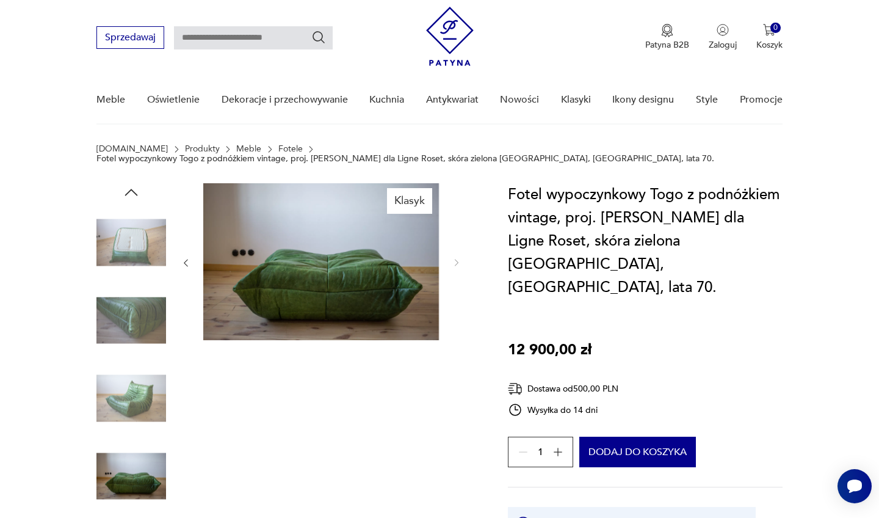
click at [128, 470] on img at bounding box center [131, 476] width 70 height 70
click at [118, 376] on img at bounding box center [131, 398] width 70 height 70
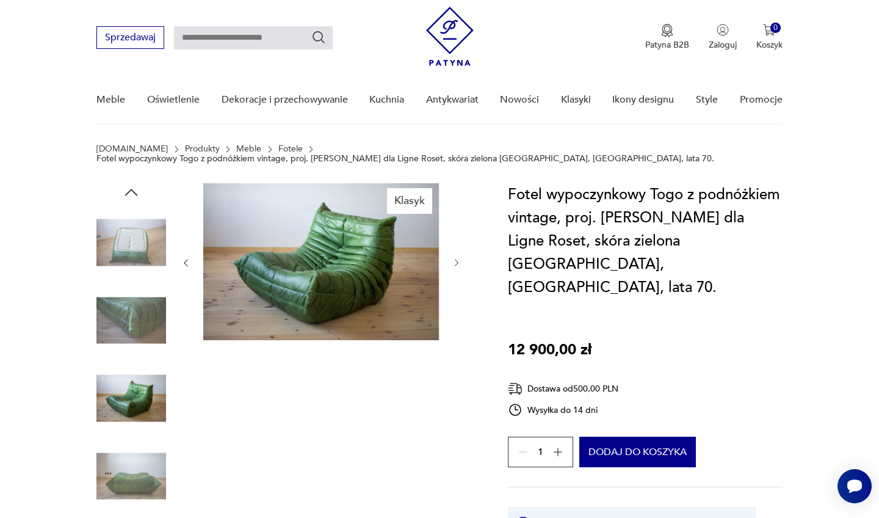
click at [116, 308] on img at bounding box center [131, 321] width 70 height 70
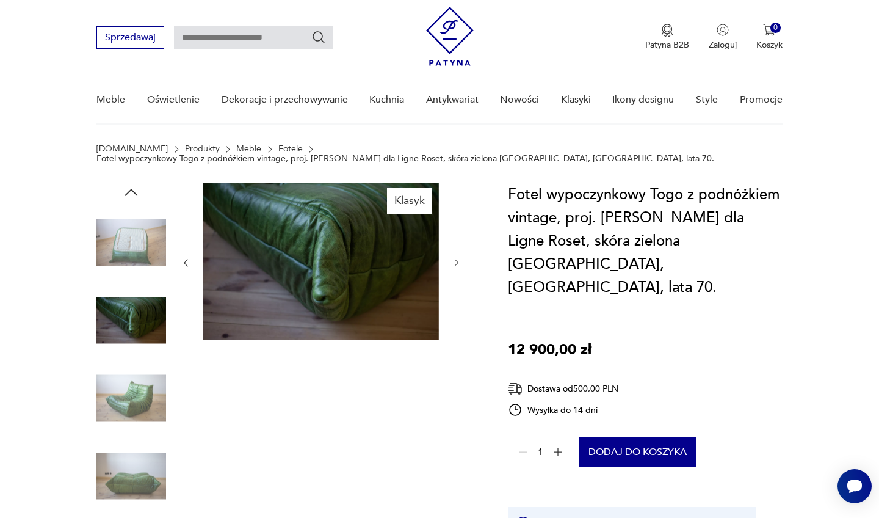
click at [122, 236] on img at bounding box center [131, 243] width 70 height 70
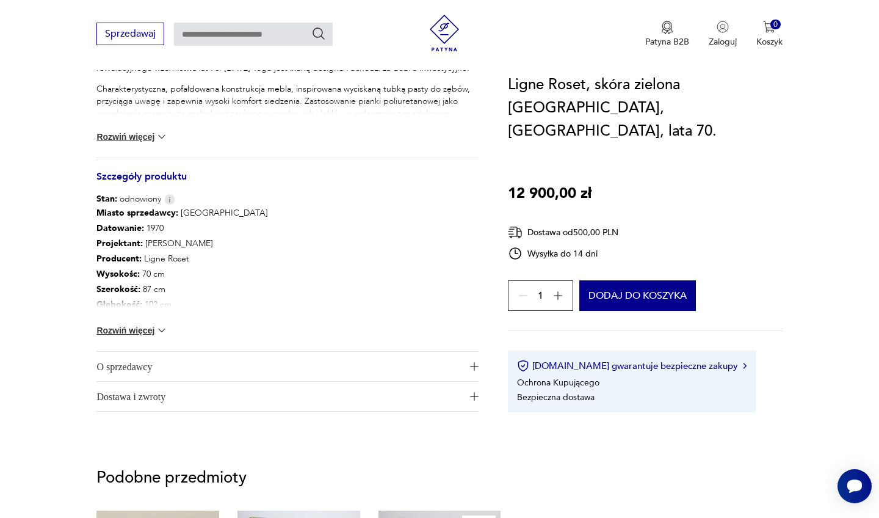
scroll to position [592, 0]
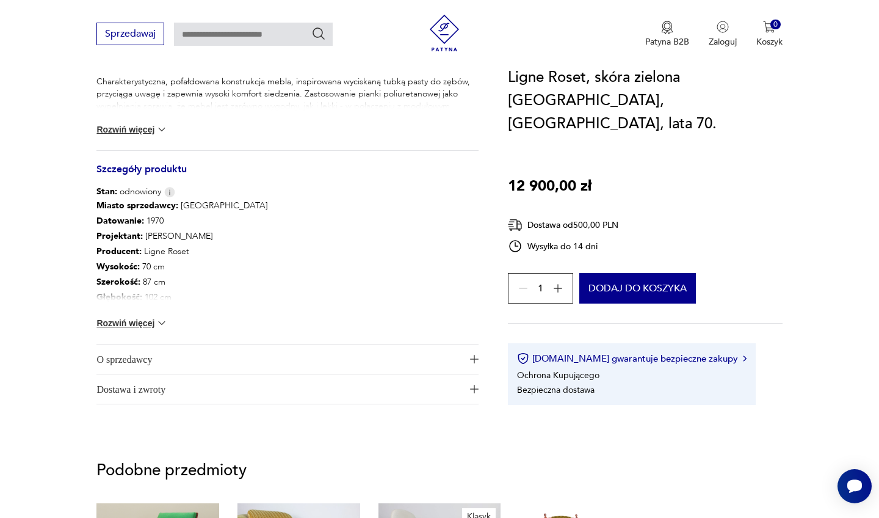
click at [140, 347] on span "O sprzedawcy" at bounding box center [278, 358] width 365 height 29
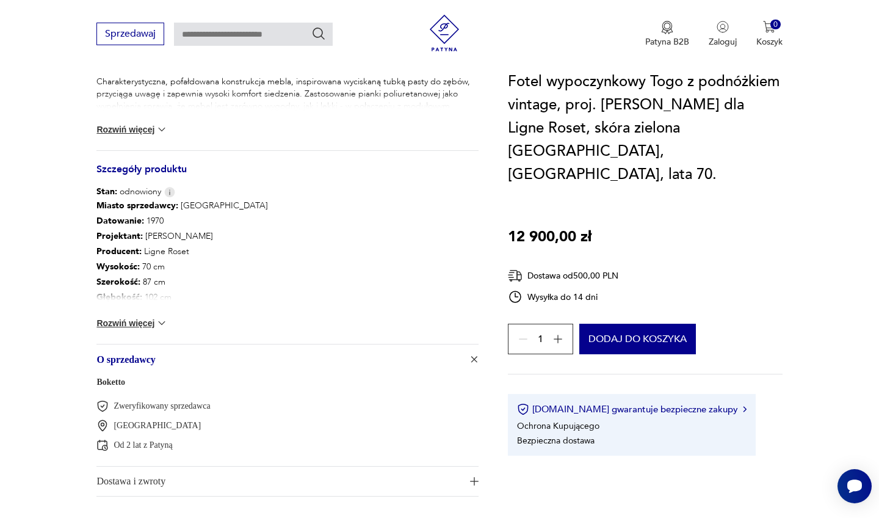
click at [140, 347] on span "O sprzedawcy" at bounding box center [278, 358] width 365 height 29
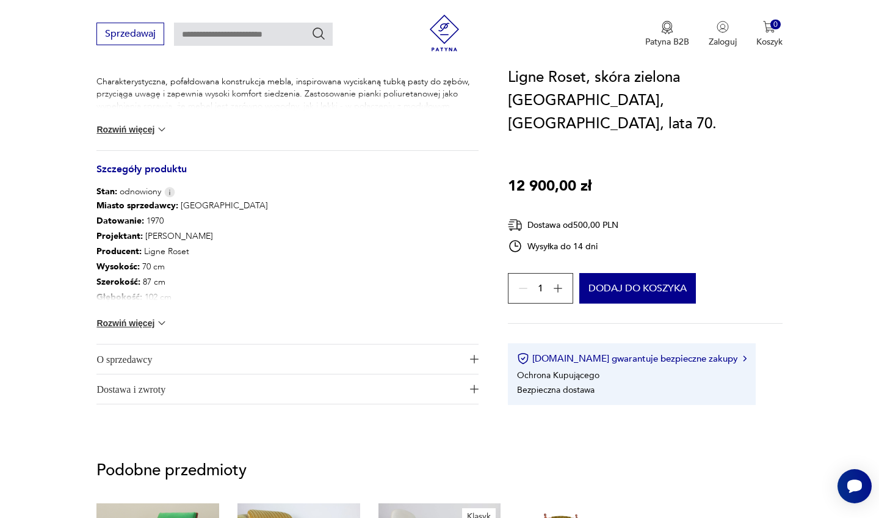
click at [147, 317] on button "Rozwiń więcej" at bounding box center [131, 323] width 71 height 12
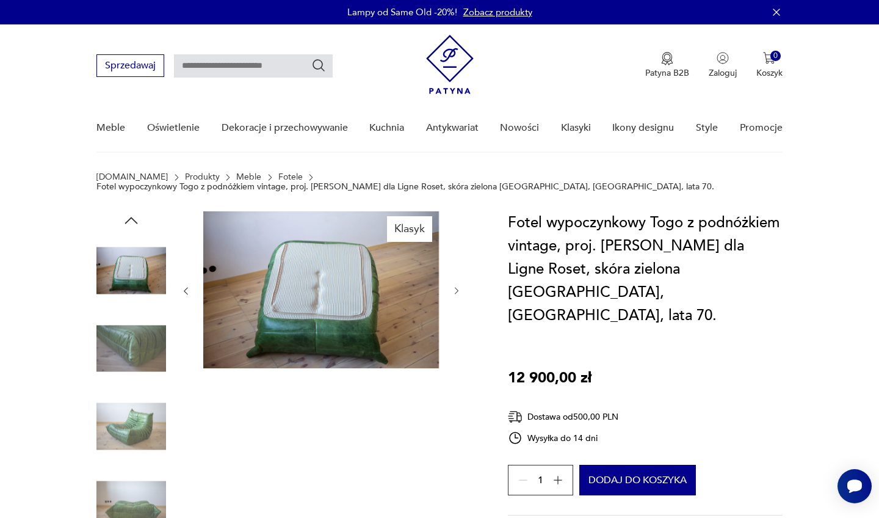
scroll to position [0, 0]
click at [132, 355] on img at bounding box center [131, 349] width 70 height 70
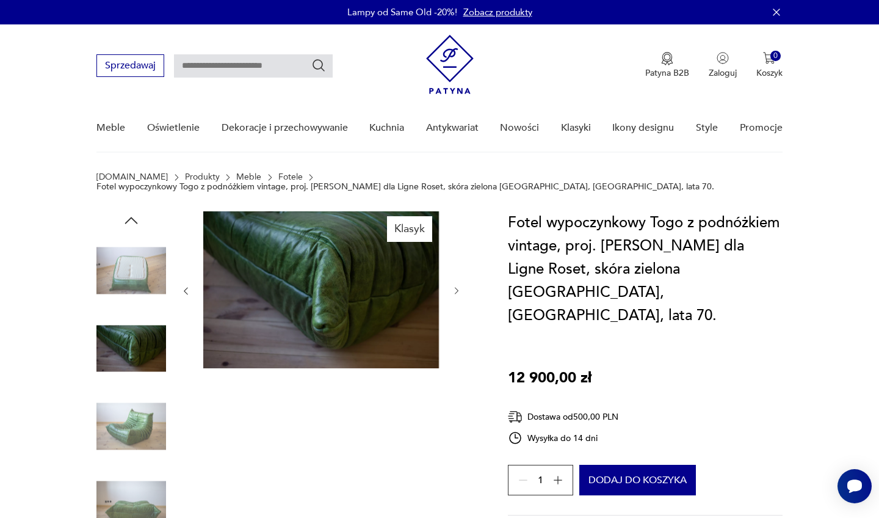
click at [130, 399] on img at bounding box center [131, 426] width 70 height 70
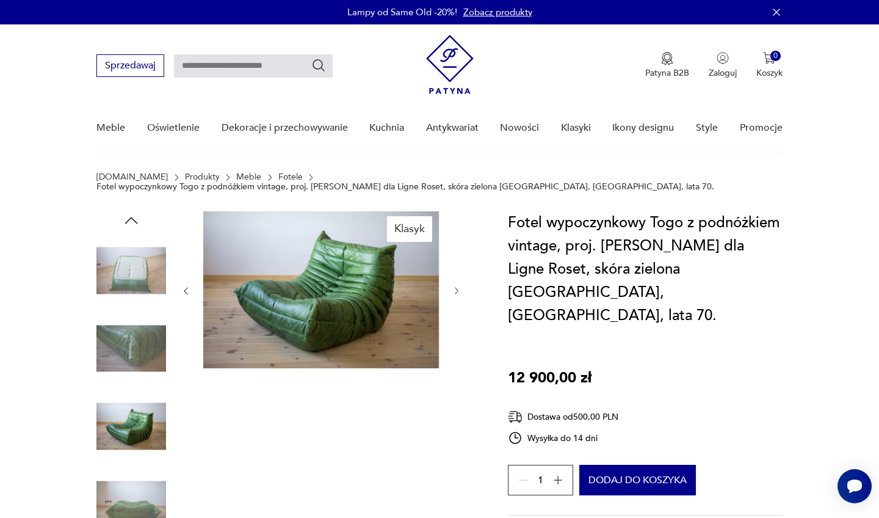
click at [137, 493] on img at bounding box center [131, 505] width 70 height 70
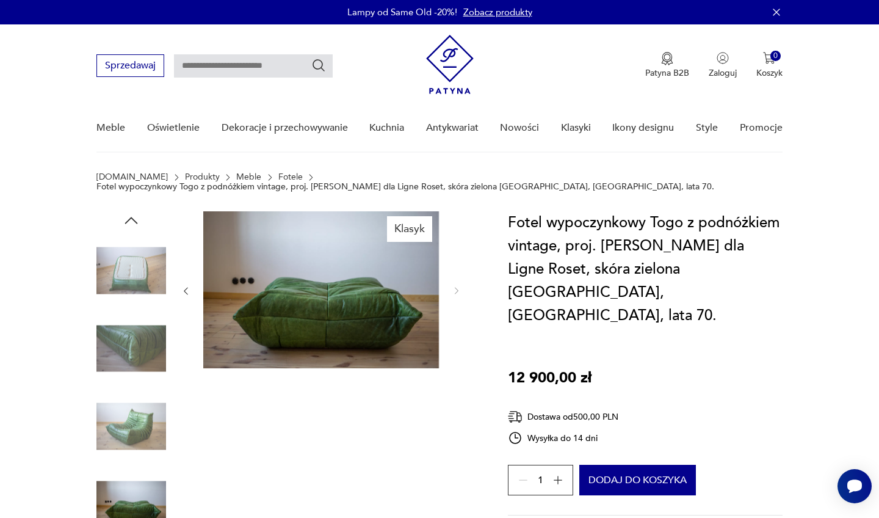
type input "****"
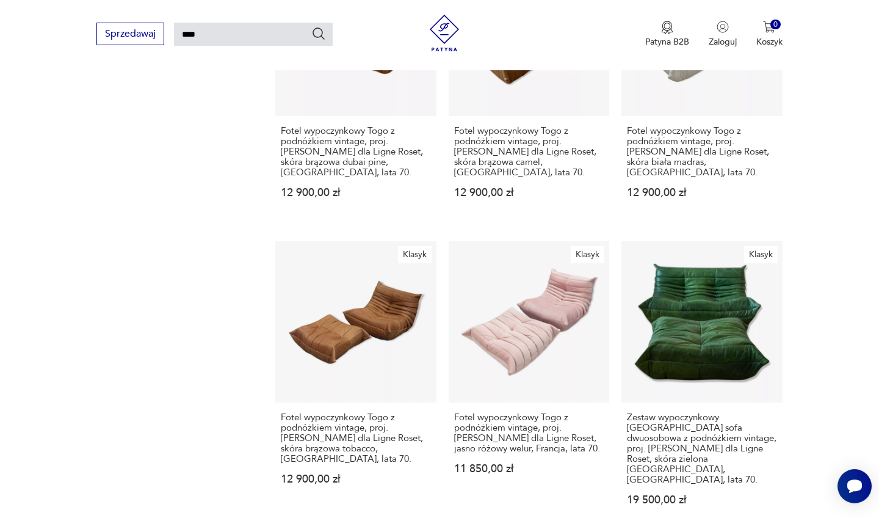
scroll to position [898, 0]
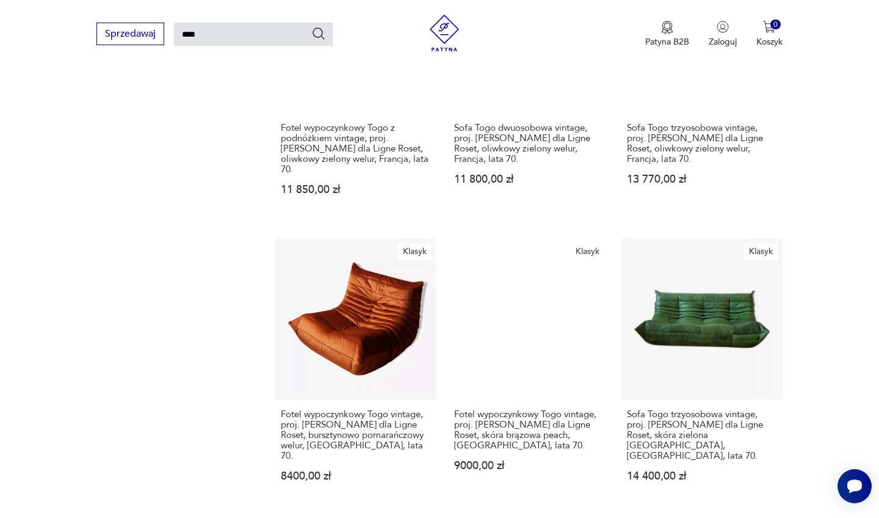
scroll to position [923, 0]
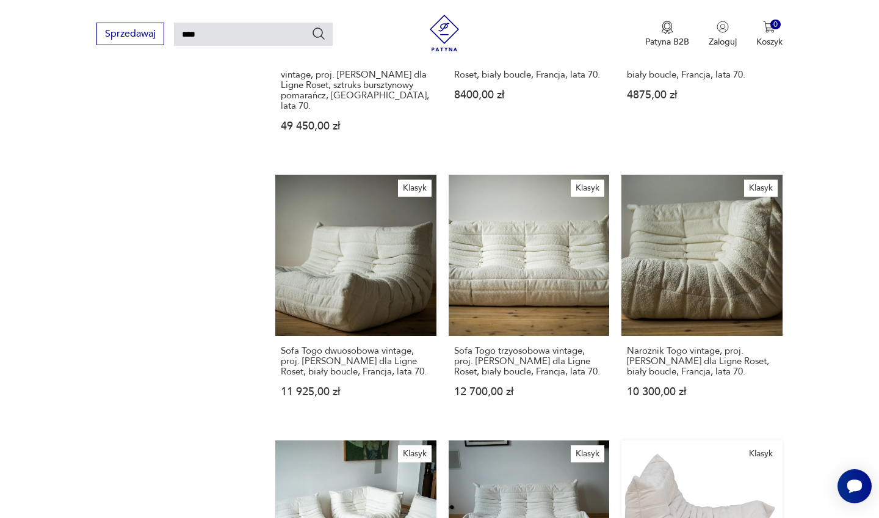
scroll to position [953, 0]
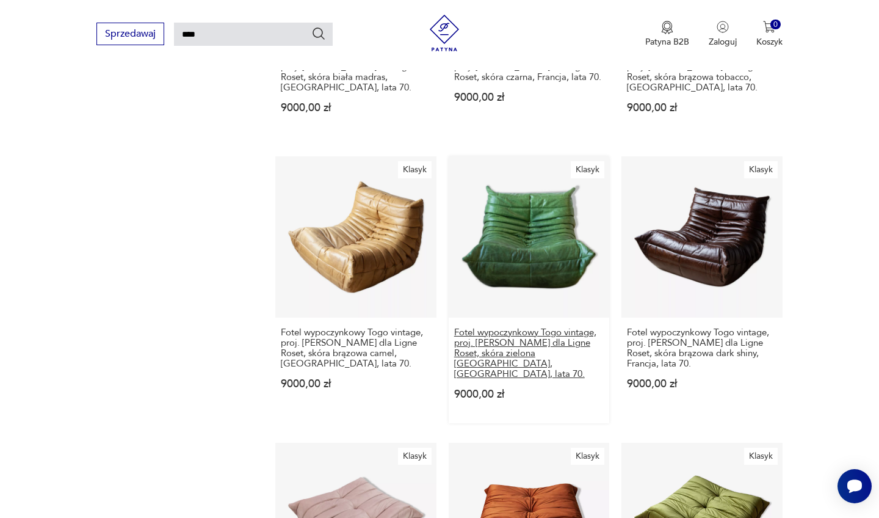
scroll to position [985, 0]
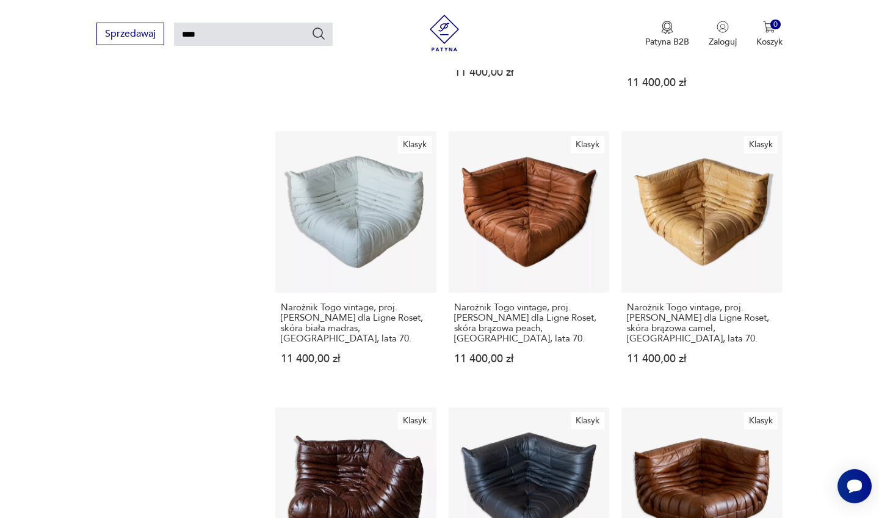
scroll to position [978, 0]
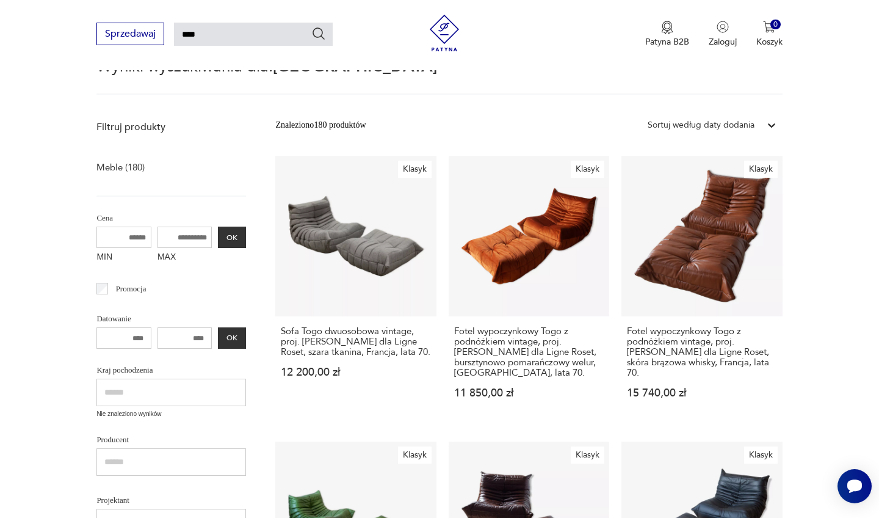
scroll to position [114, 0]
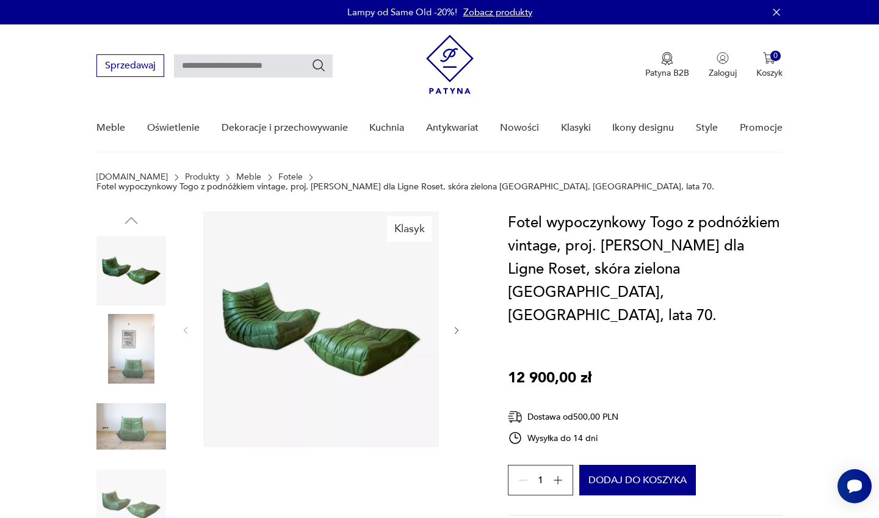
click at [125, 349] on img at bounding box center [131, 349] width 70 height 70
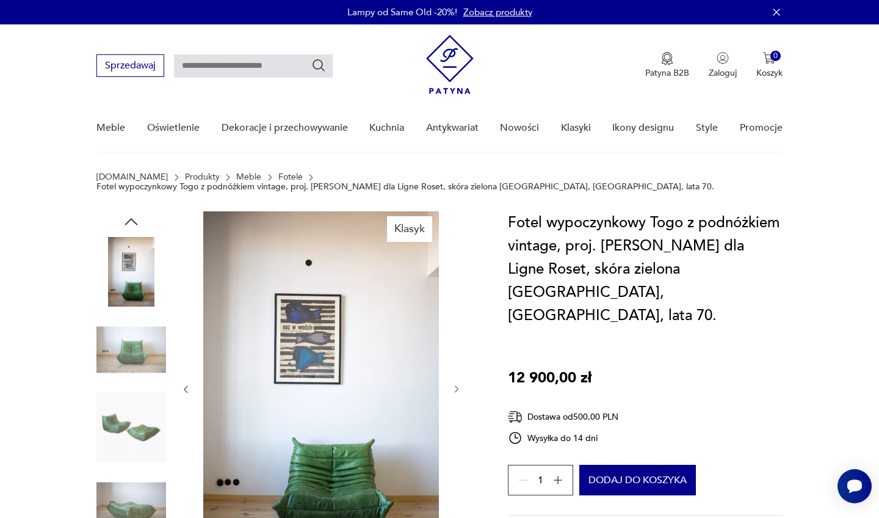
click at [126, 393] on img at bounding box center [131, 428] width 70 height 70
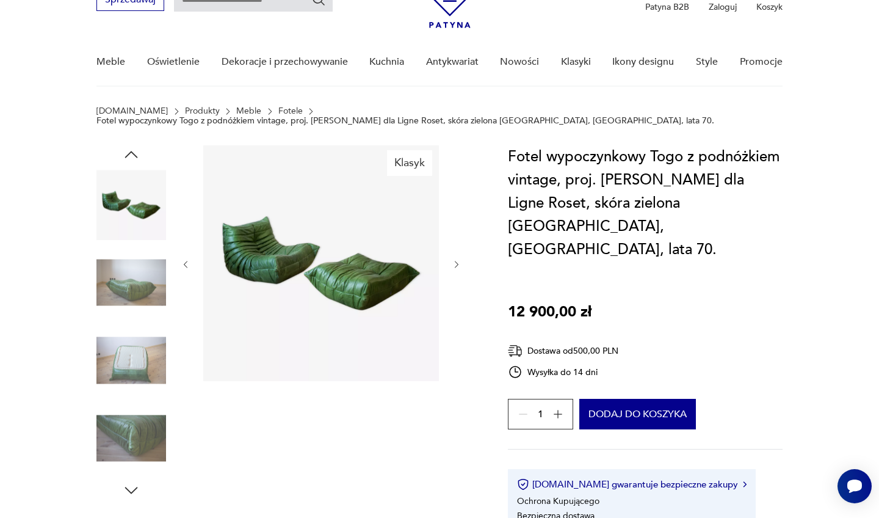
scroll to position [67, 0]
click at [133, 425] on img at bounding box center [131, 438] width 70 height 70
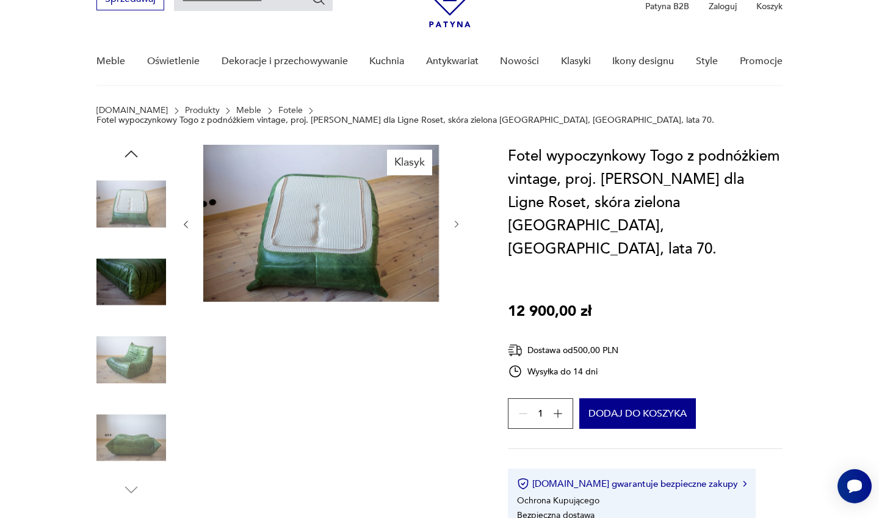
scroll to position [84, 0]
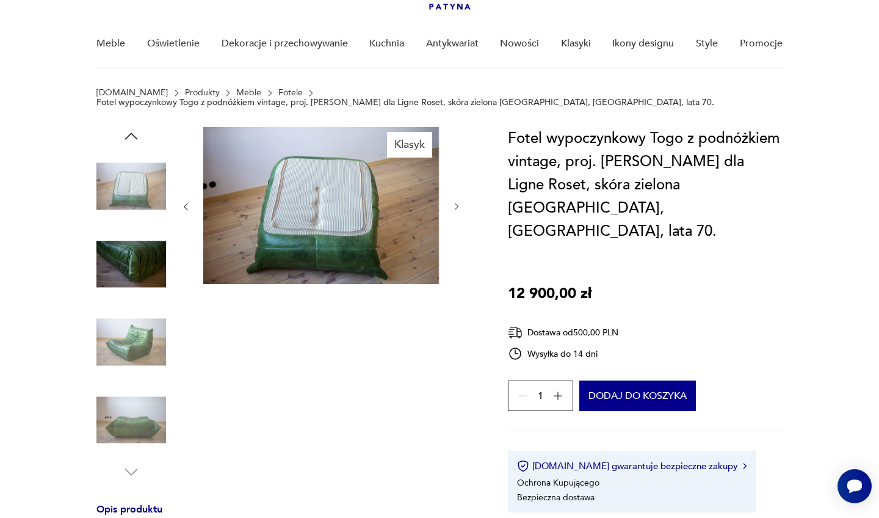
click at [122, 239] on img at bounding box center [131, 265] width 70 height 70
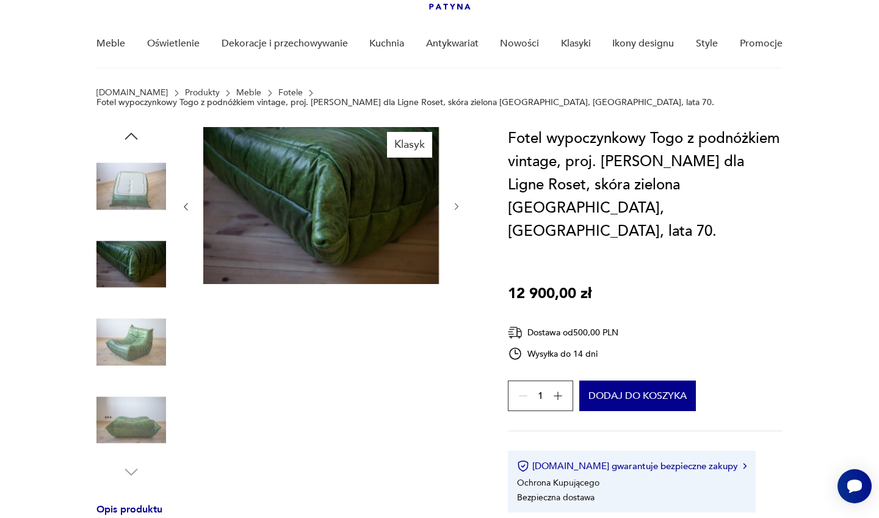
click at [120, 178] on img at bounding box center [131, 186] width 70 height 70
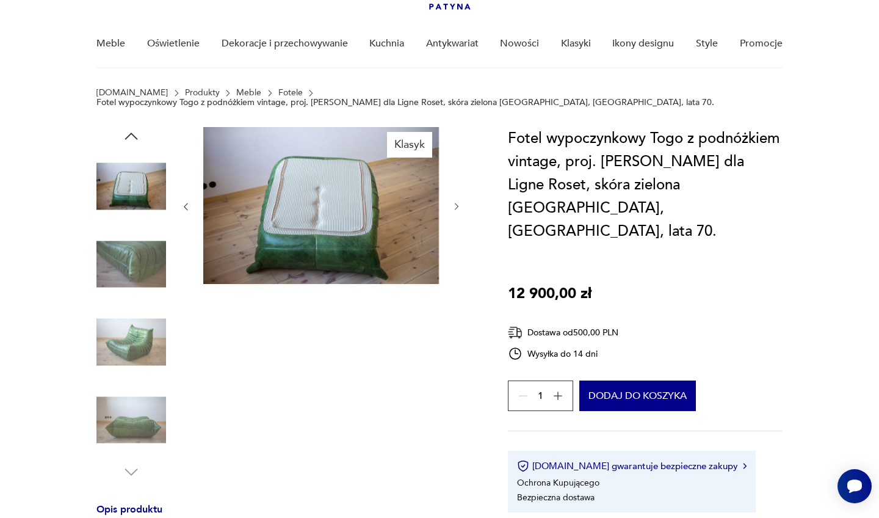
click at [125, 258] on img at bounding box center [131, 265] width 70 height 70
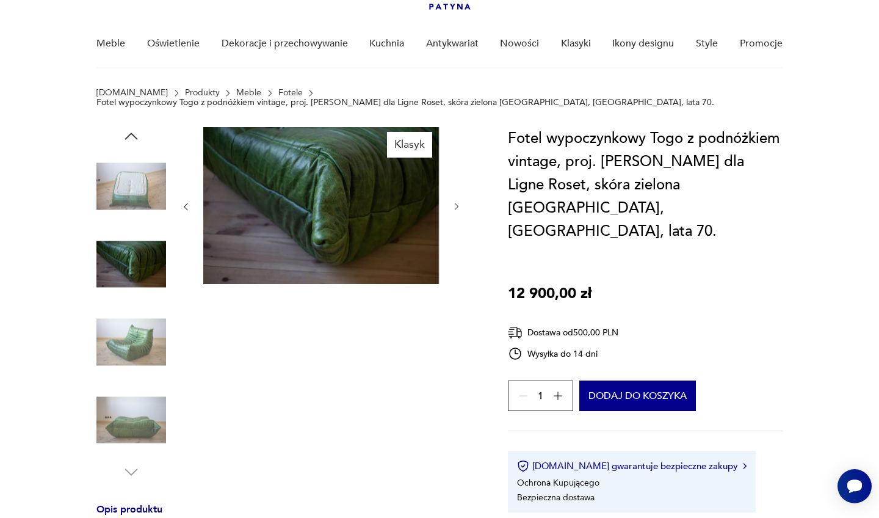
click at [132, 336] on img at bounding box center [131, 342] width 70 height 70
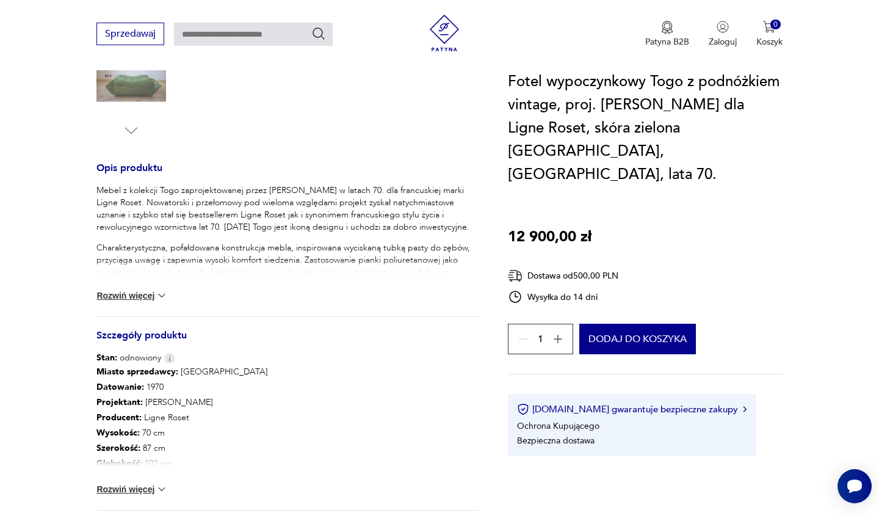
scroll to position [427, 0]
click at [140, 288] on button "Rozwiń więcej" at bounding box center [131, 294] width 71 height 12
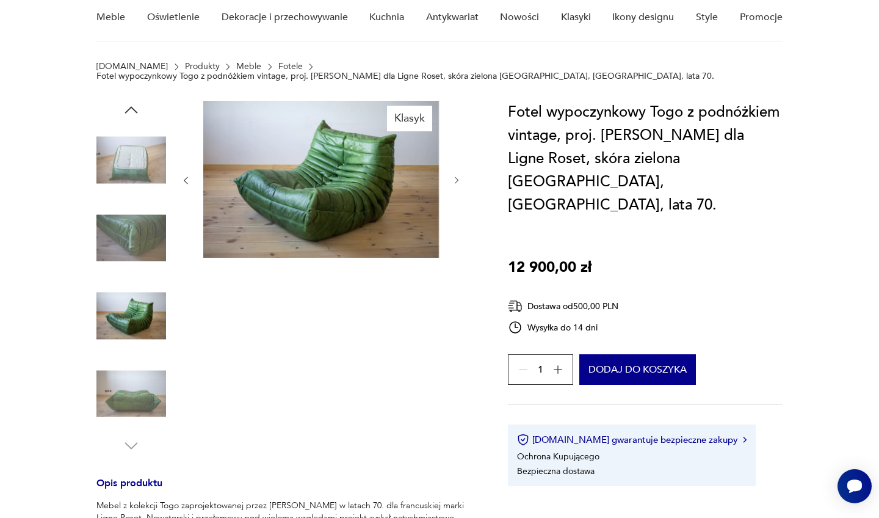
scroll to position [0, 0]
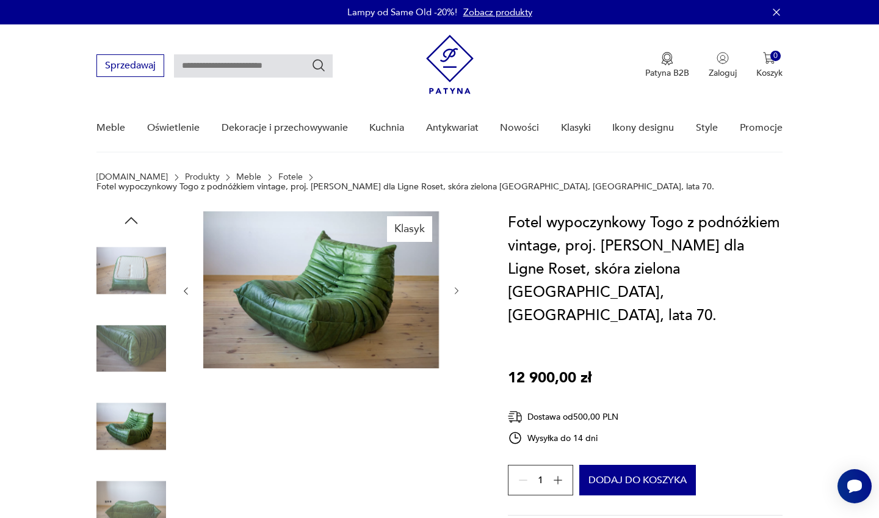
click at [130, 361] on img at bounding box center [131, 349] width 70 height 70
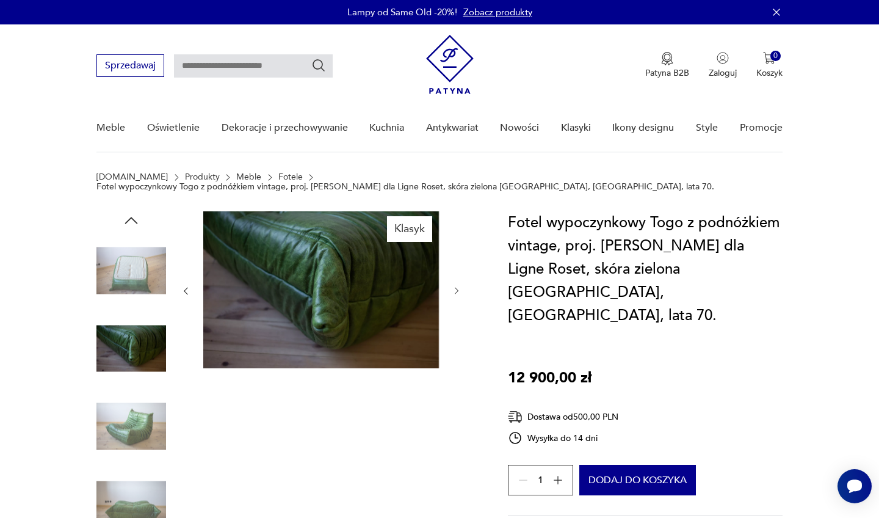
click at [132, 406] on img at bounding box center [131, 426] width 70 height 70
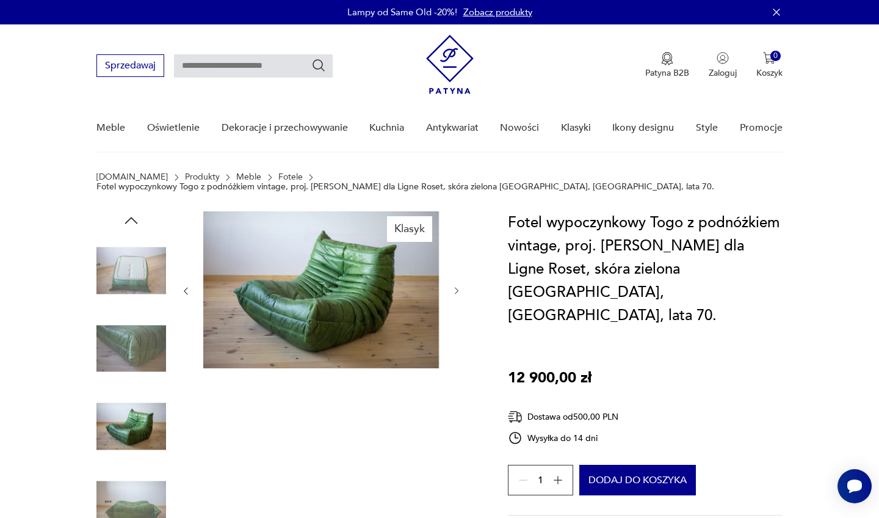
click at [134, 492] on img at bounding box center [131, 505] width 70 height 70
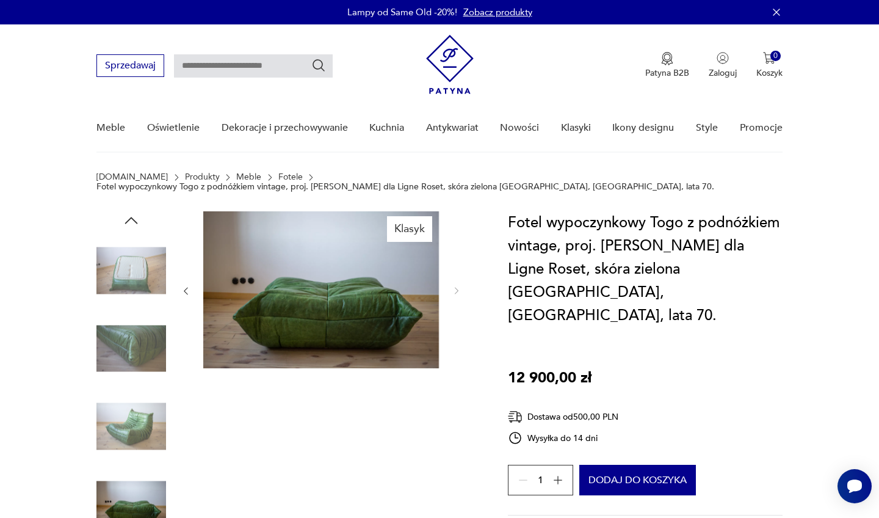
type input "****"
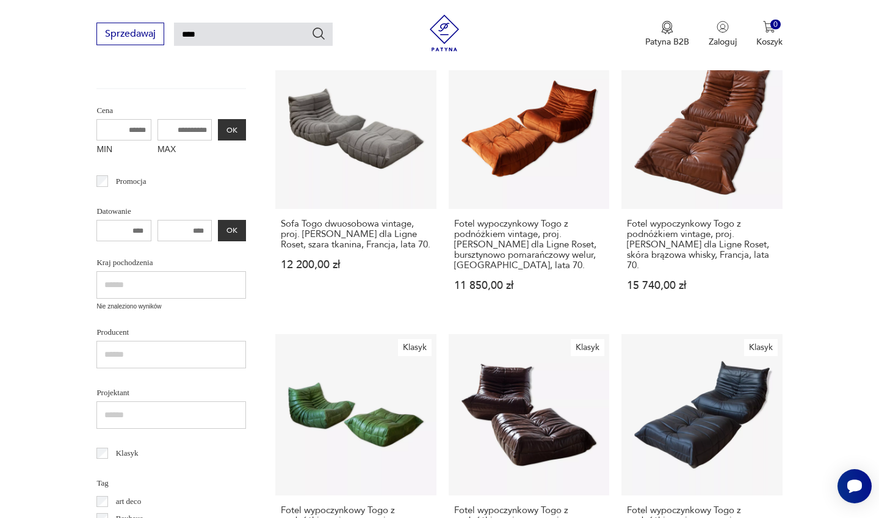
scroll to position [311, 0]
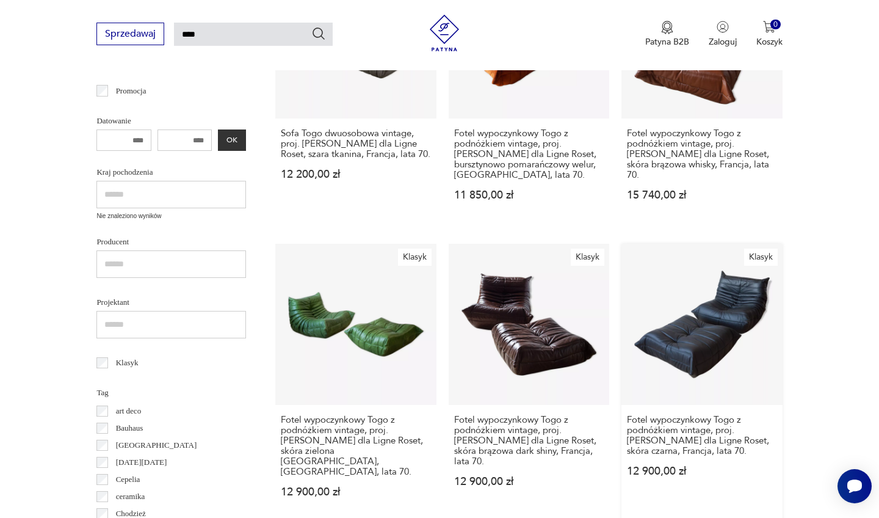
click at [622, 326] on link "Klasyk Fotel wypoczynkowy Togo z podnóżkiem vintage, proj. [PERSON_NAME] dla Li…" at bounding box center [702, 382] width 161 height 277
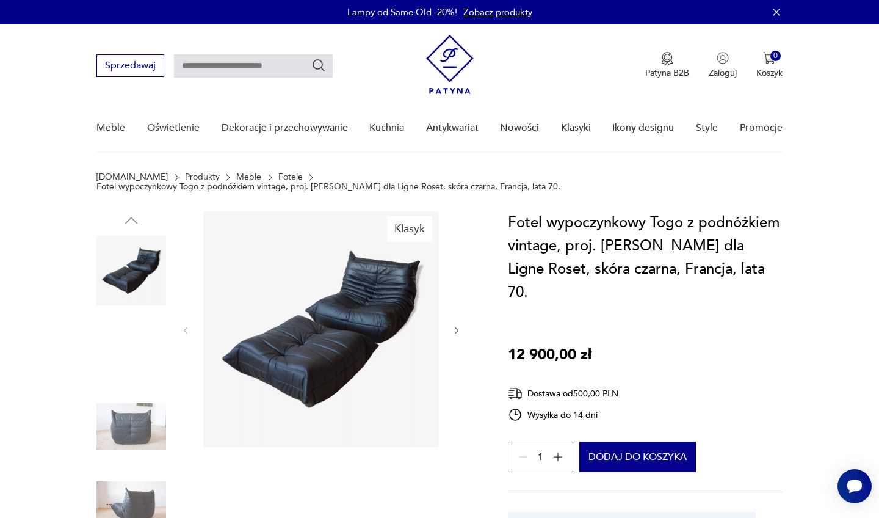
click at [133, 338] on img at bounding box center [131, 349] width 70 height 70
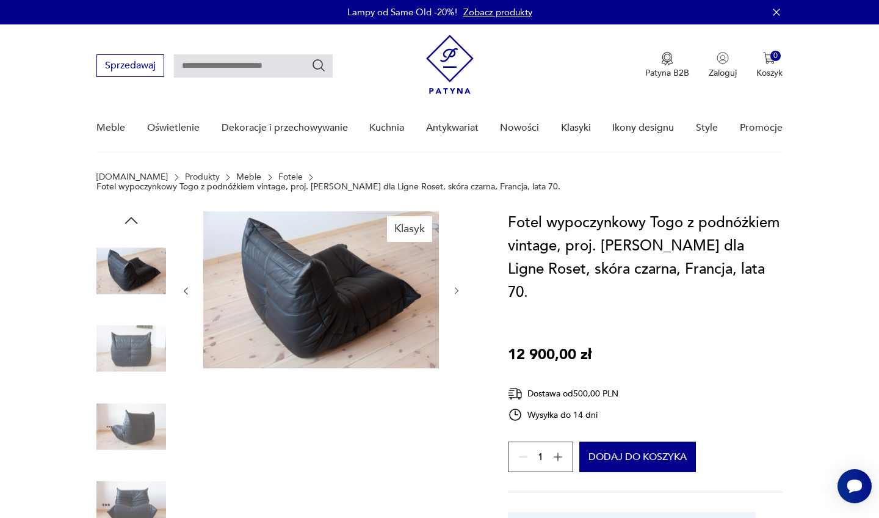
click at [131, 354] on img at bounding box center [131, 349] width 70 height 70
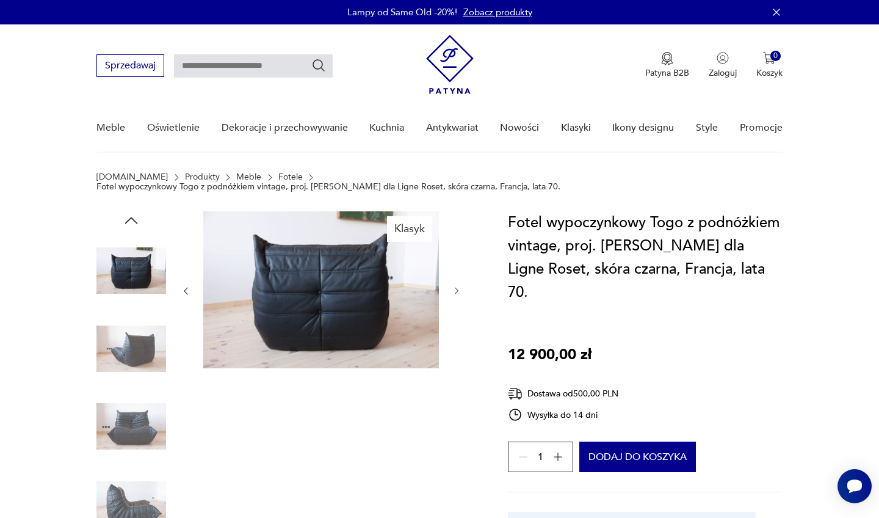
click at [133, 391] on img at bounding box center [131, 426] width 70 height 70
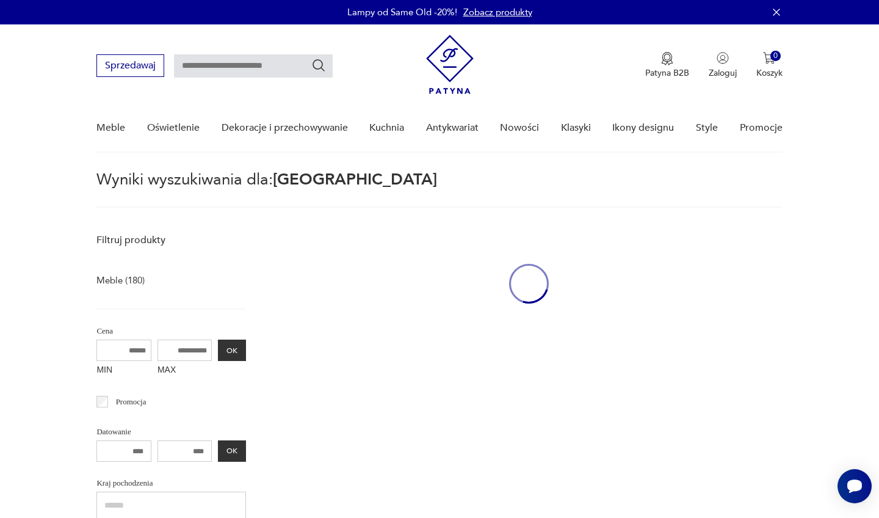
type input "****"
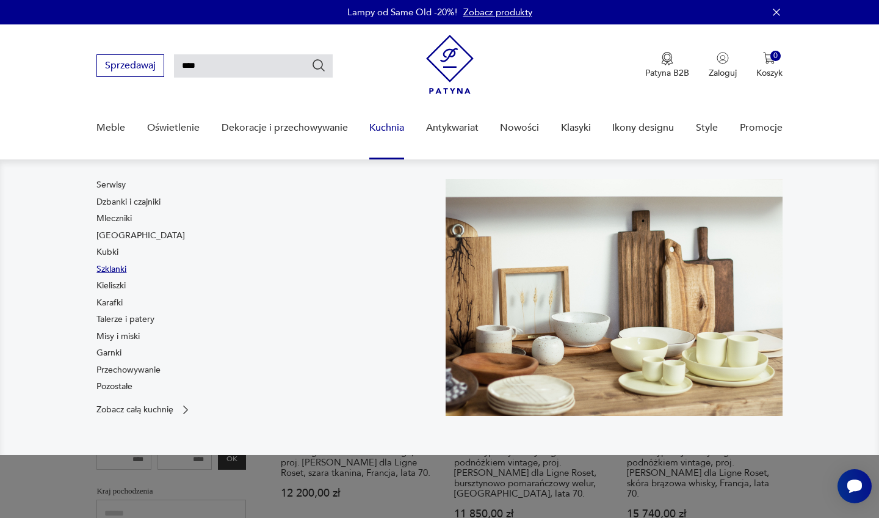
click at [117, 271] on link "Szklanki" at bounding box center [111, 269] width 30 height 12
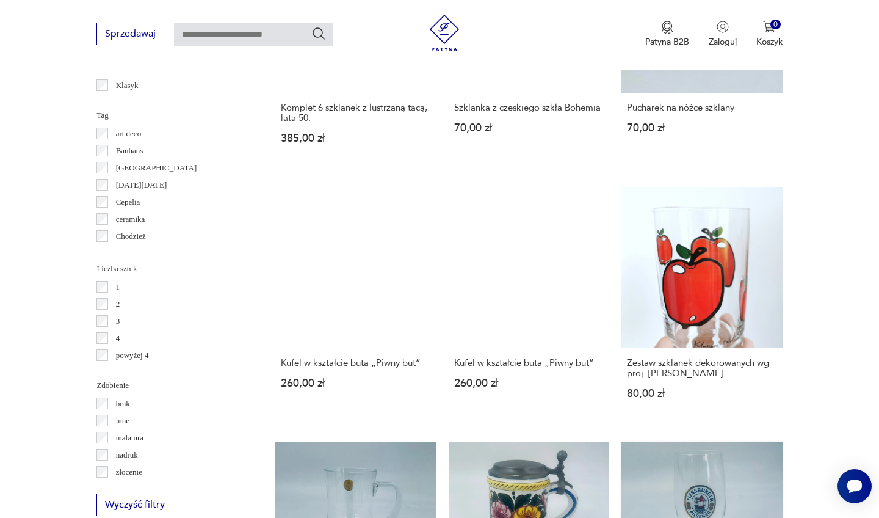
scroll to position [1130, 0]
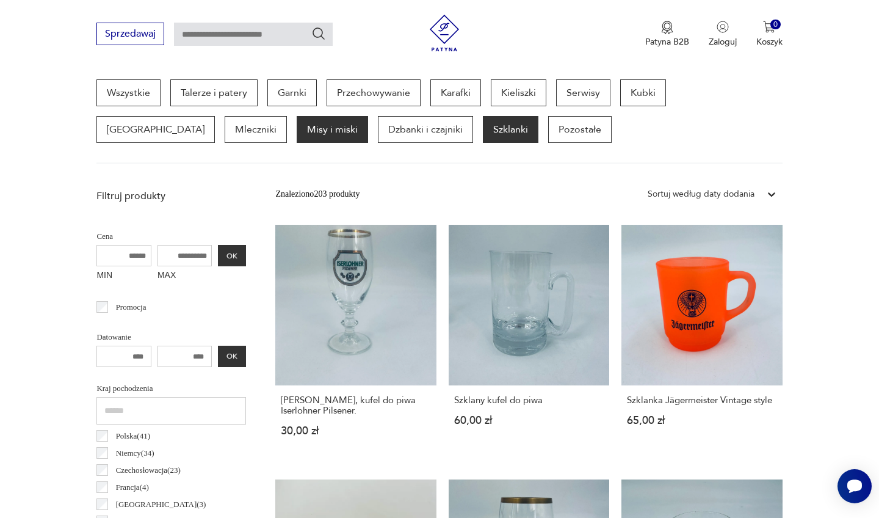
click at [297, 133] on p "Misy i miski" at bounding box center [332, 129] width 71 height 27
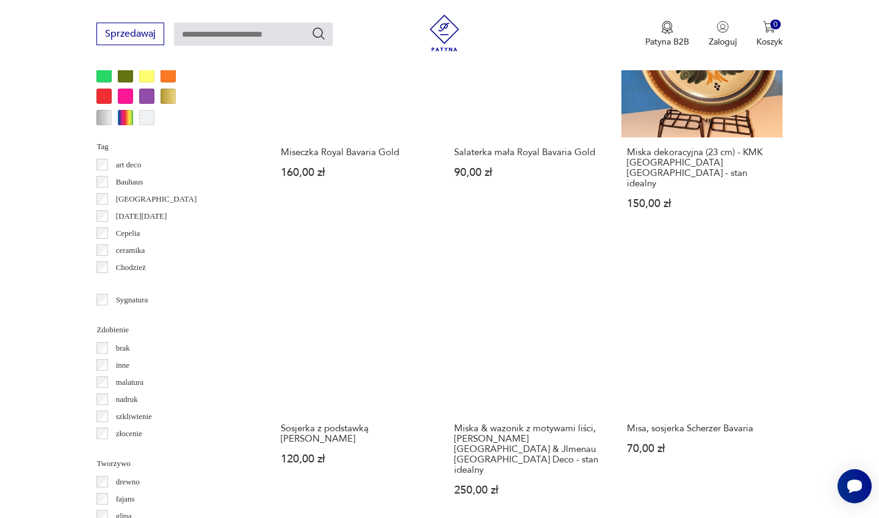
scroll to position [1095, 0]
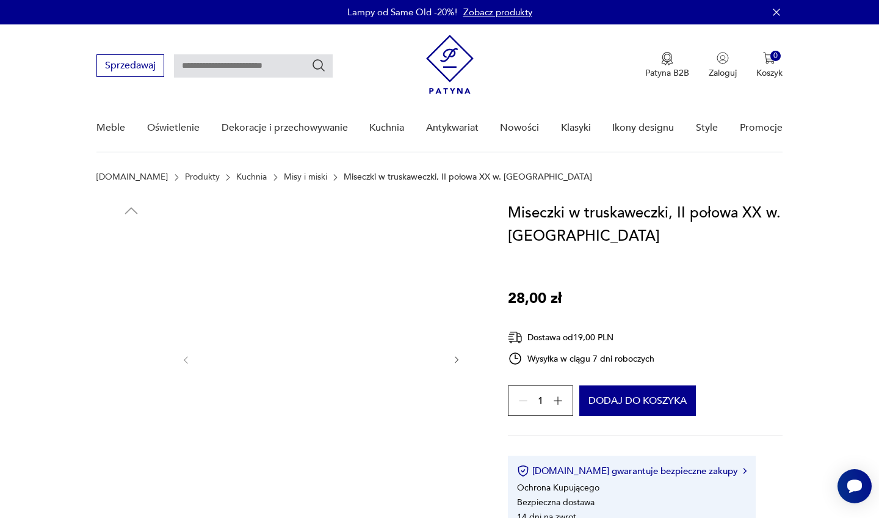
click at [134, 341] on img at bounding box center [131, 339] width 70 height 70
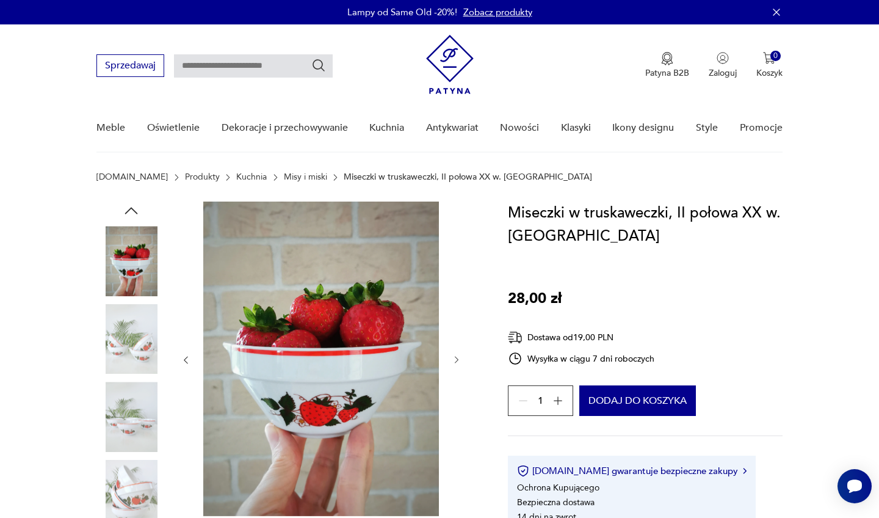
click at [134, 369] on img at bounding box center [131, 339] width 70 height 70
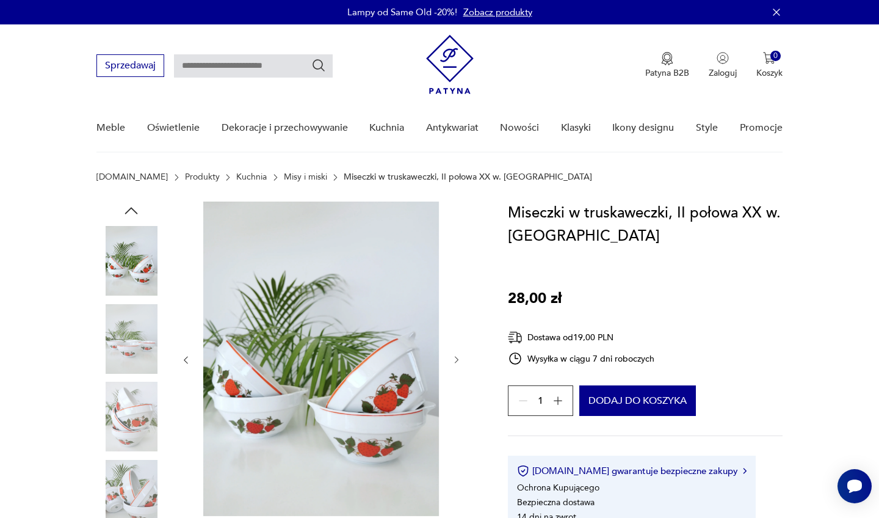
click at [134, 390] on img at bounding box center [131, 417] width 70 height 70
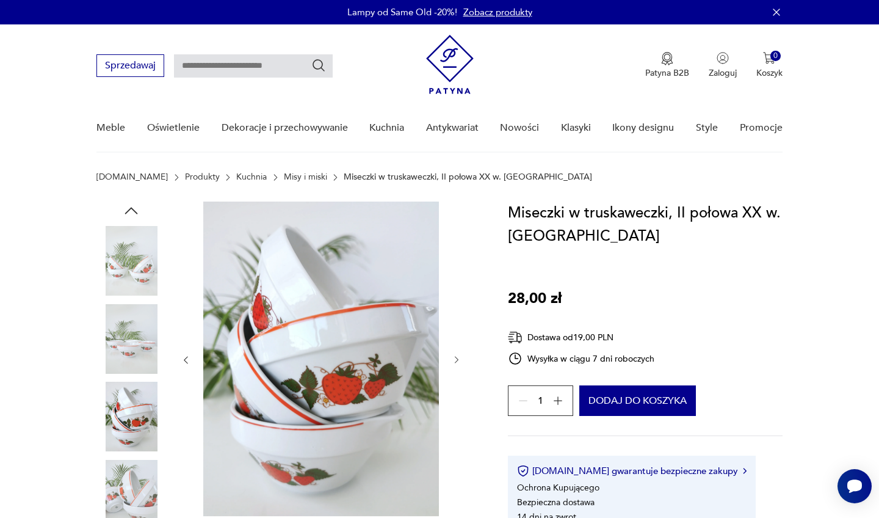
click at [143, 436] on img at bounding box center [131, 417] width 70 height 70
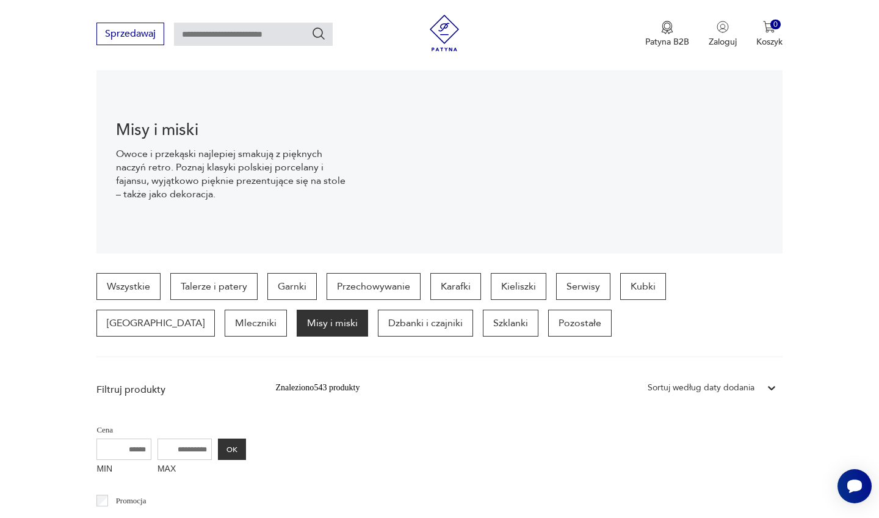
scroll to position [131, 0]
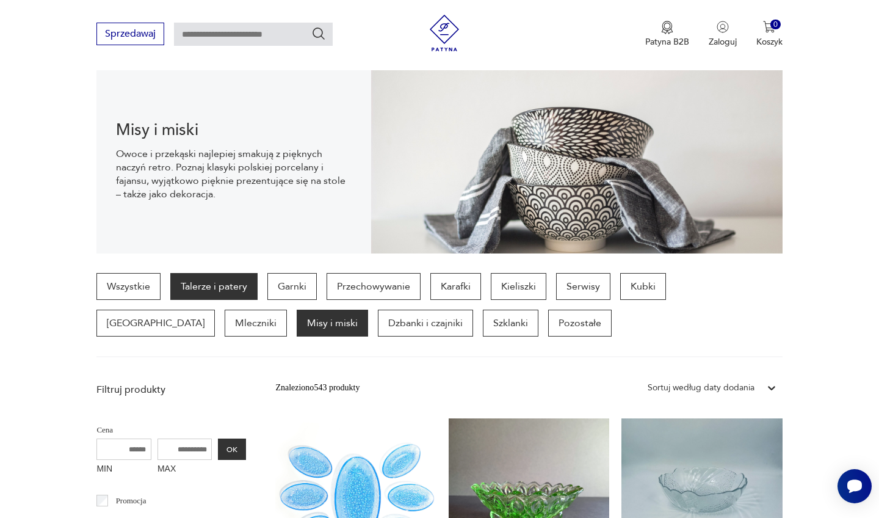
click at [221, 285] on p "Talerze i patery" at bounding box center [213, 286] width 87 height 27
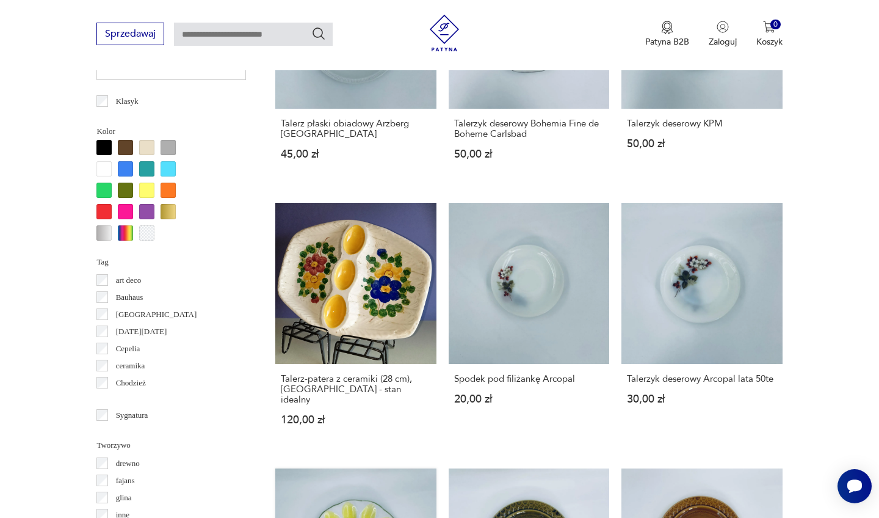
scroll to position [1135, 0]
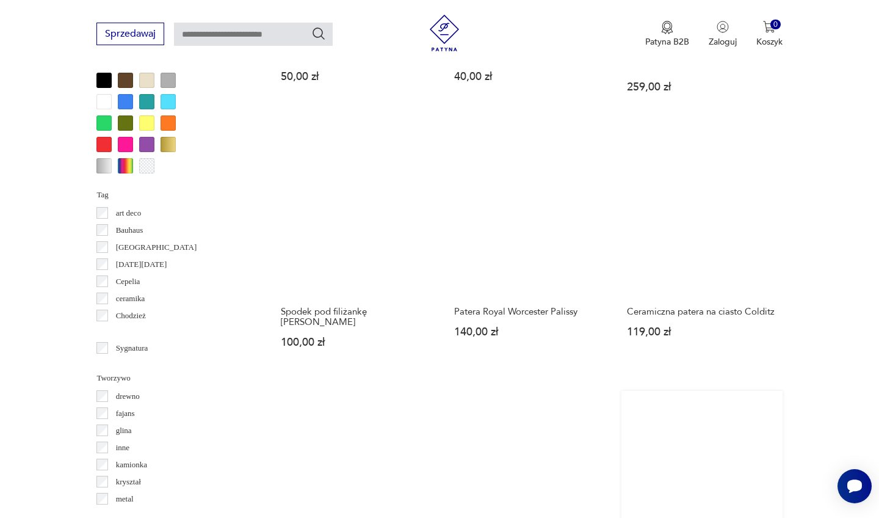
scroll to position [1178, 0]
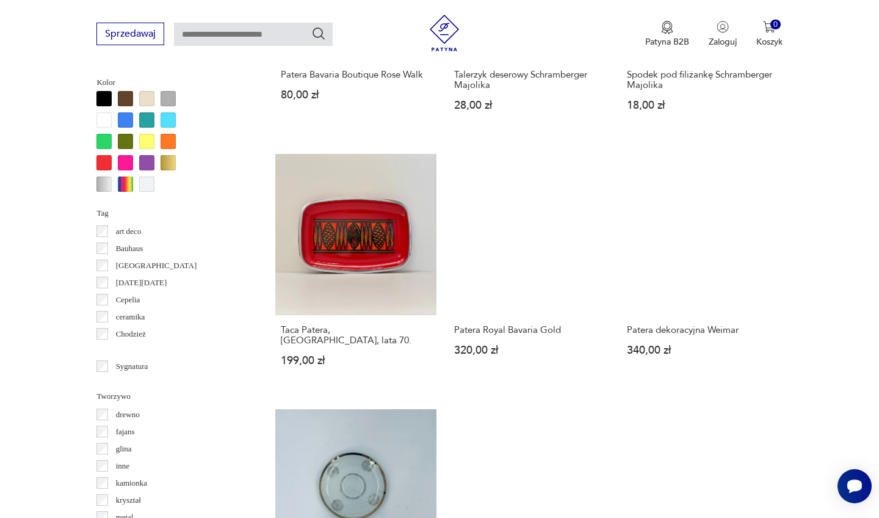
scroll to position [1169, 0]
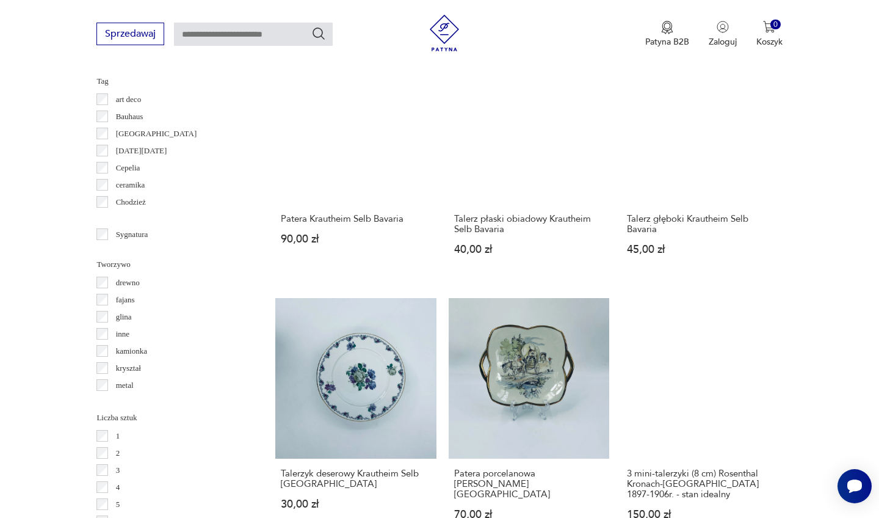
scroll to position [1294, 0]
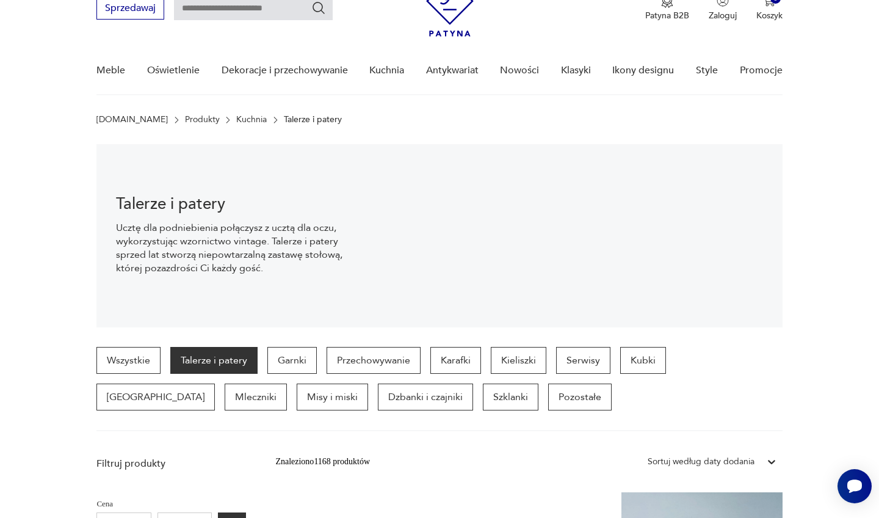
scroll to position [72, 0]
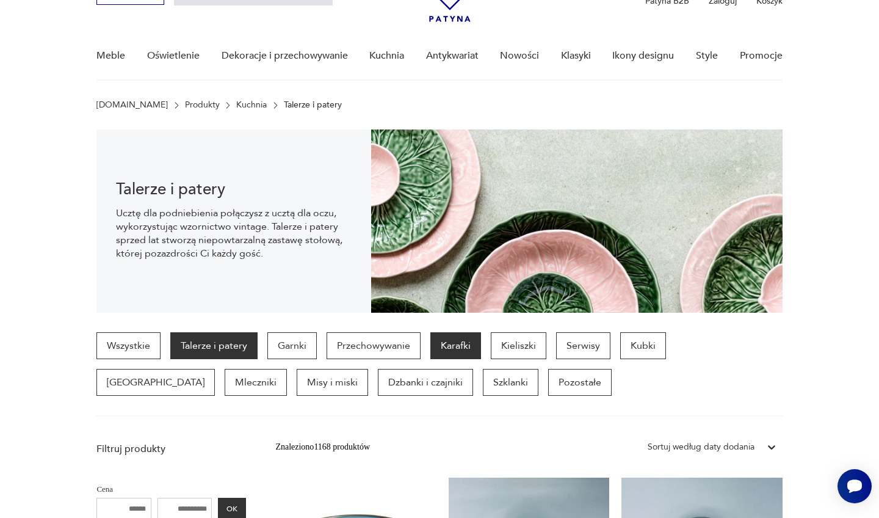
click at [473, 347] on p "Karafki" at bounding box center [455, 345] width 51 height 27
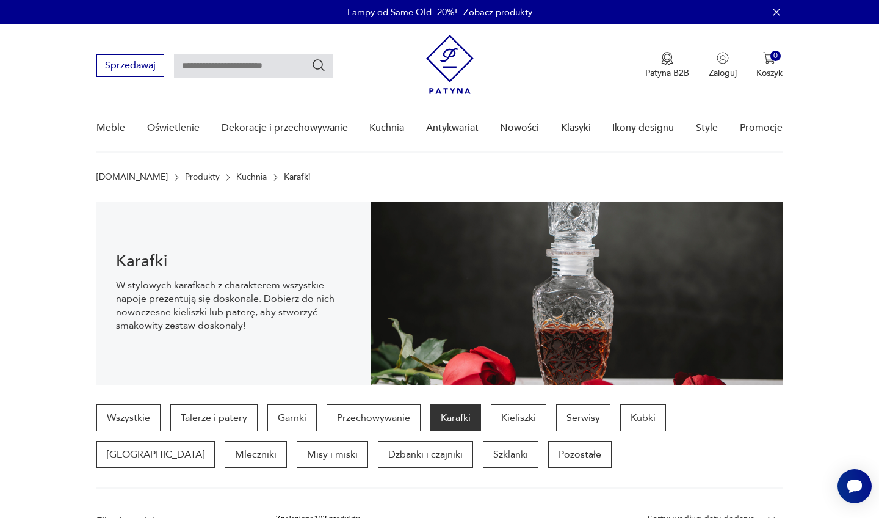
click at [485, 9] on link "Zobacz produkty" at bounding box center [497, 12] width 69 height 12
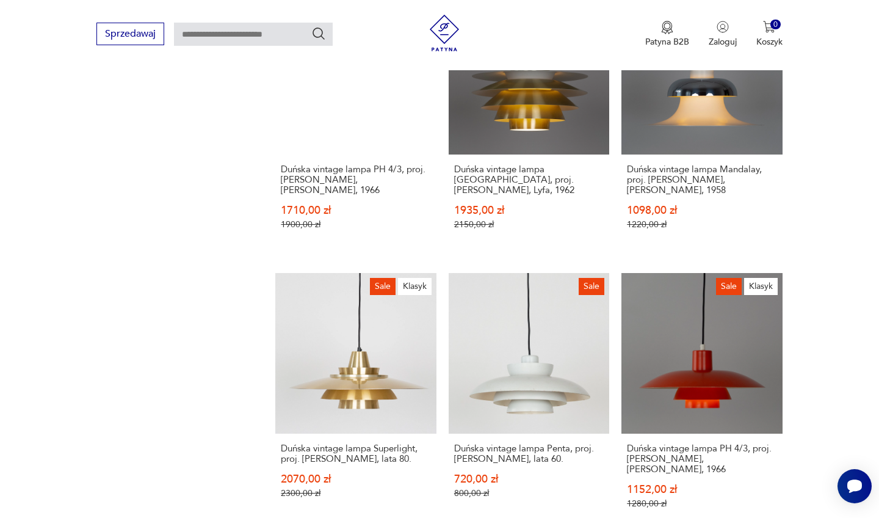
scroll to position [1353, 0]
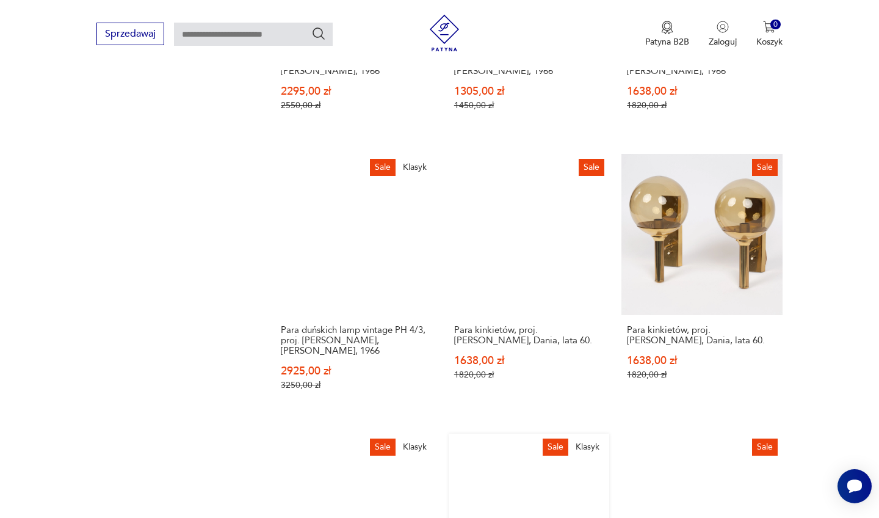
scroll to position [1171, 0]
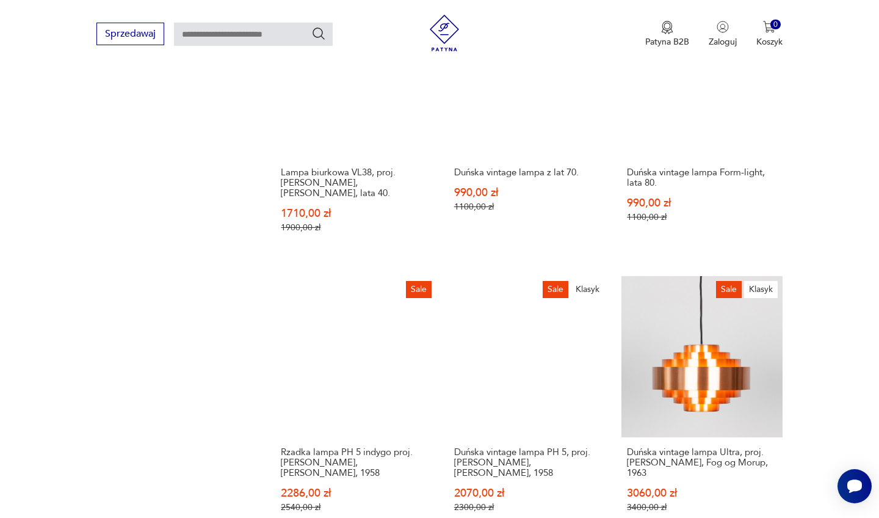
scroll to position [1158, 0]
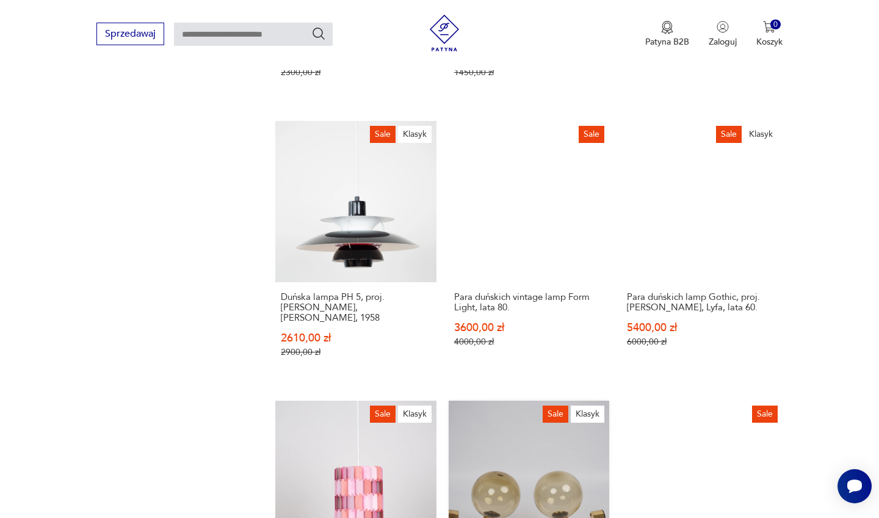
scroll to position [1221, 0]
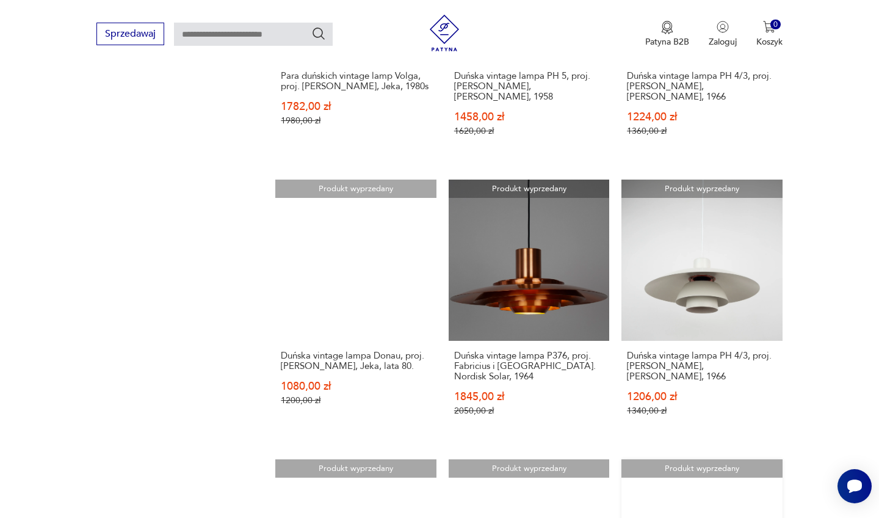
scroll to position [1136, 0]
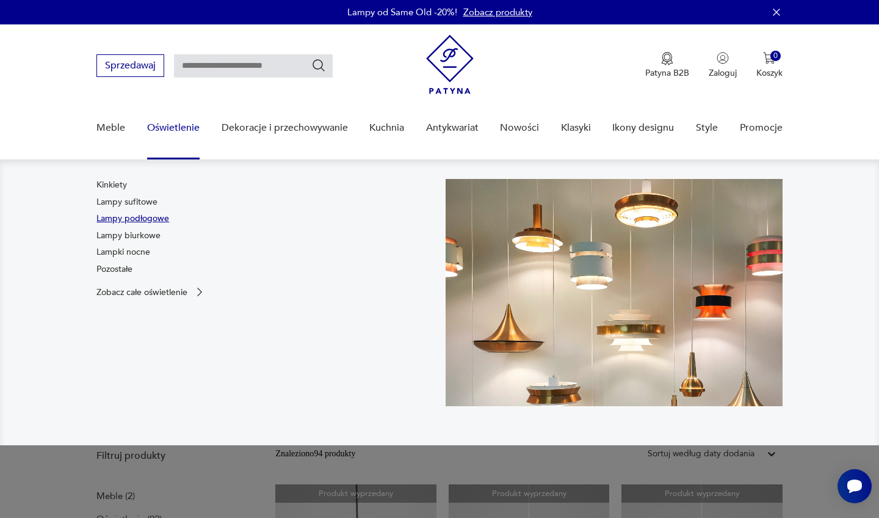
click at [147, 217] on link "Lampy podłogowe" at bounding box center [132, 218] width 73 height 12
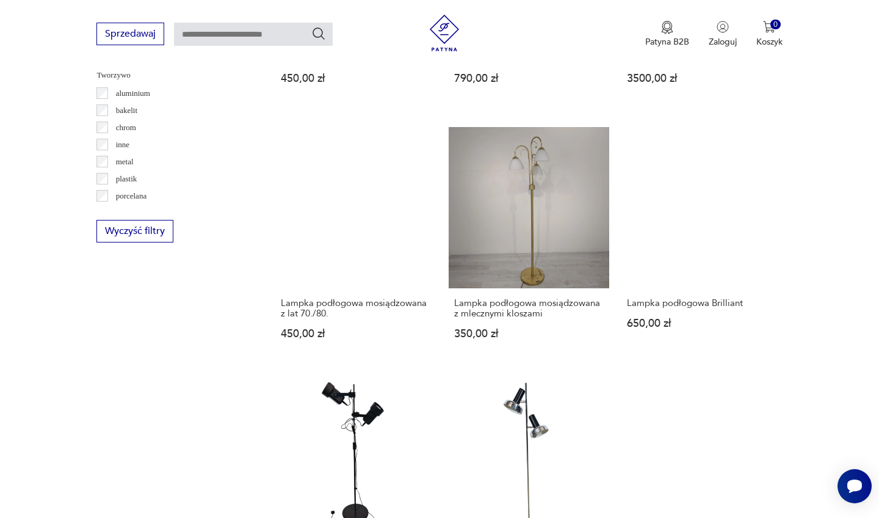
scroll to position [1153, 0]
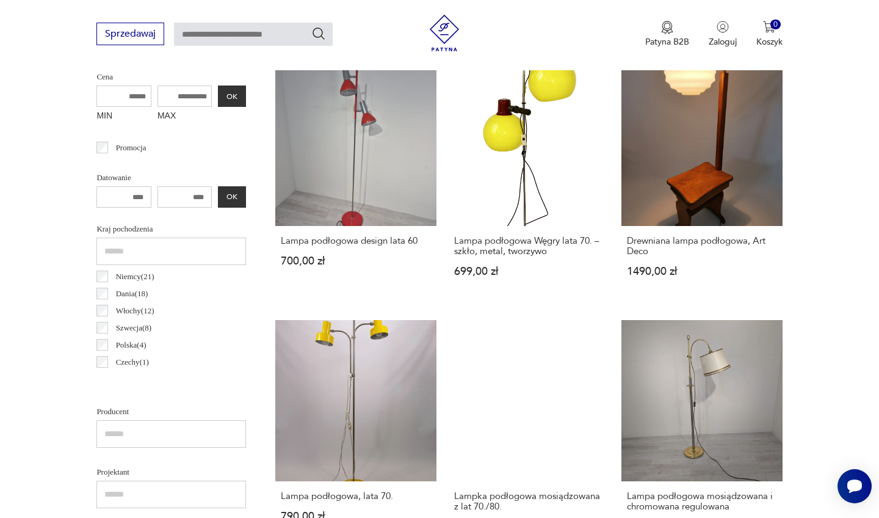
scroll to position [288, 0]
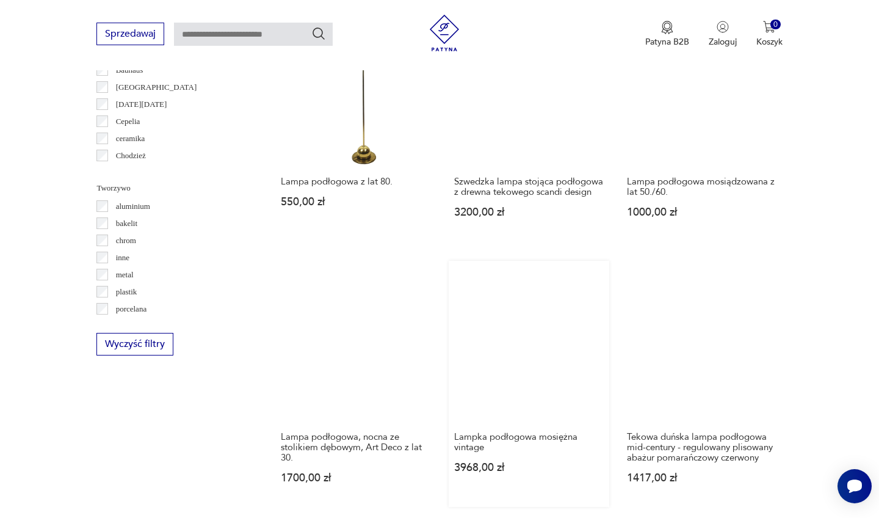
scroll to position [1037, 0]
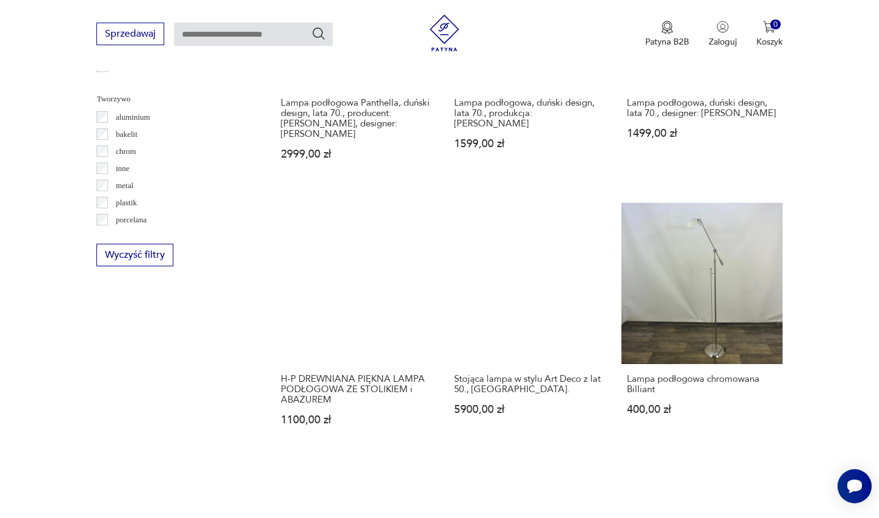
scroll to position [1129, 0]
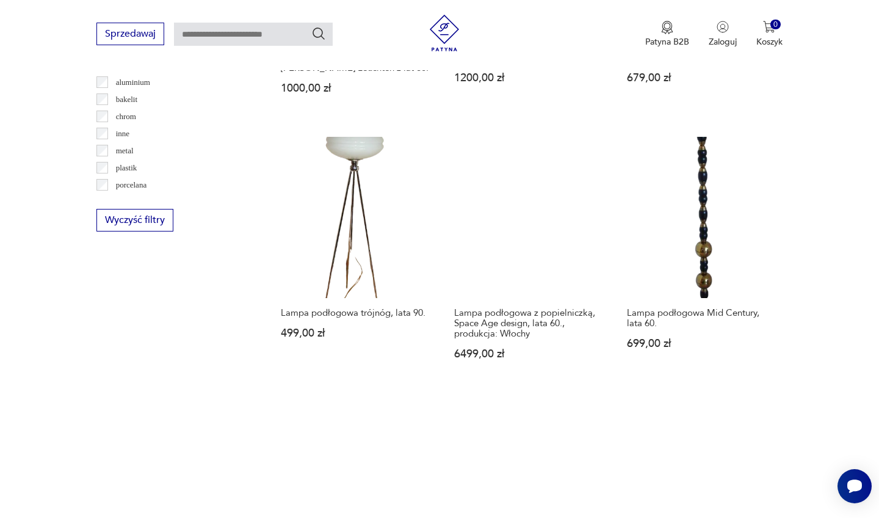
scroll to position [1164, 0]
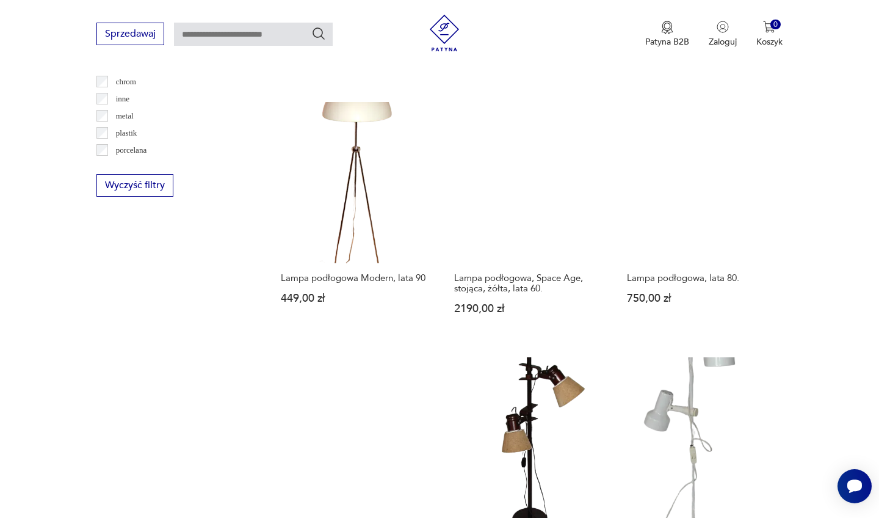
scroll to position [1197, 0]
